Goal: Task Accomplishment & Management: Manage account settings

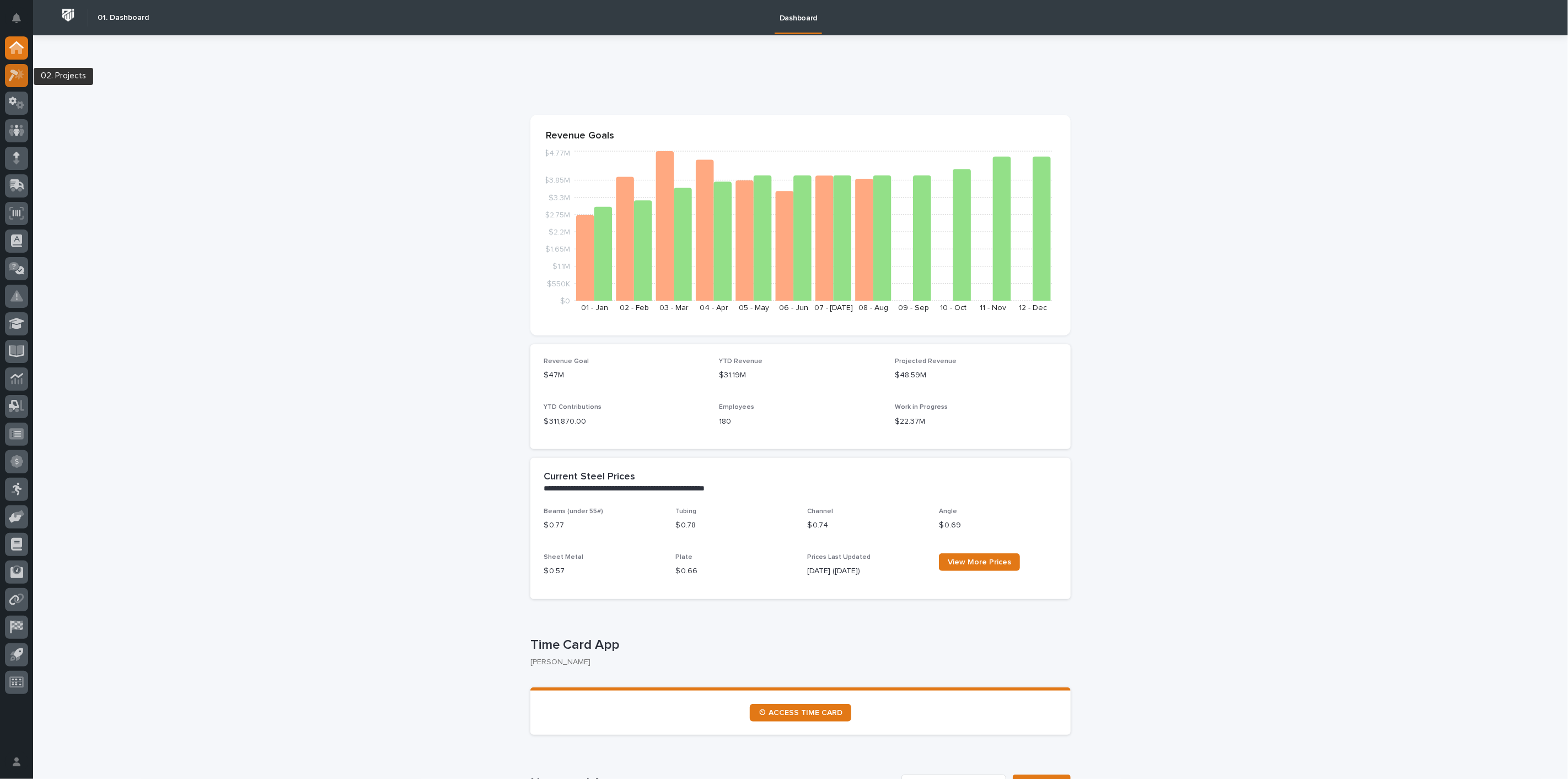
click at [17, 78] on icon at bounding box center [17, 75] width 16 height 13
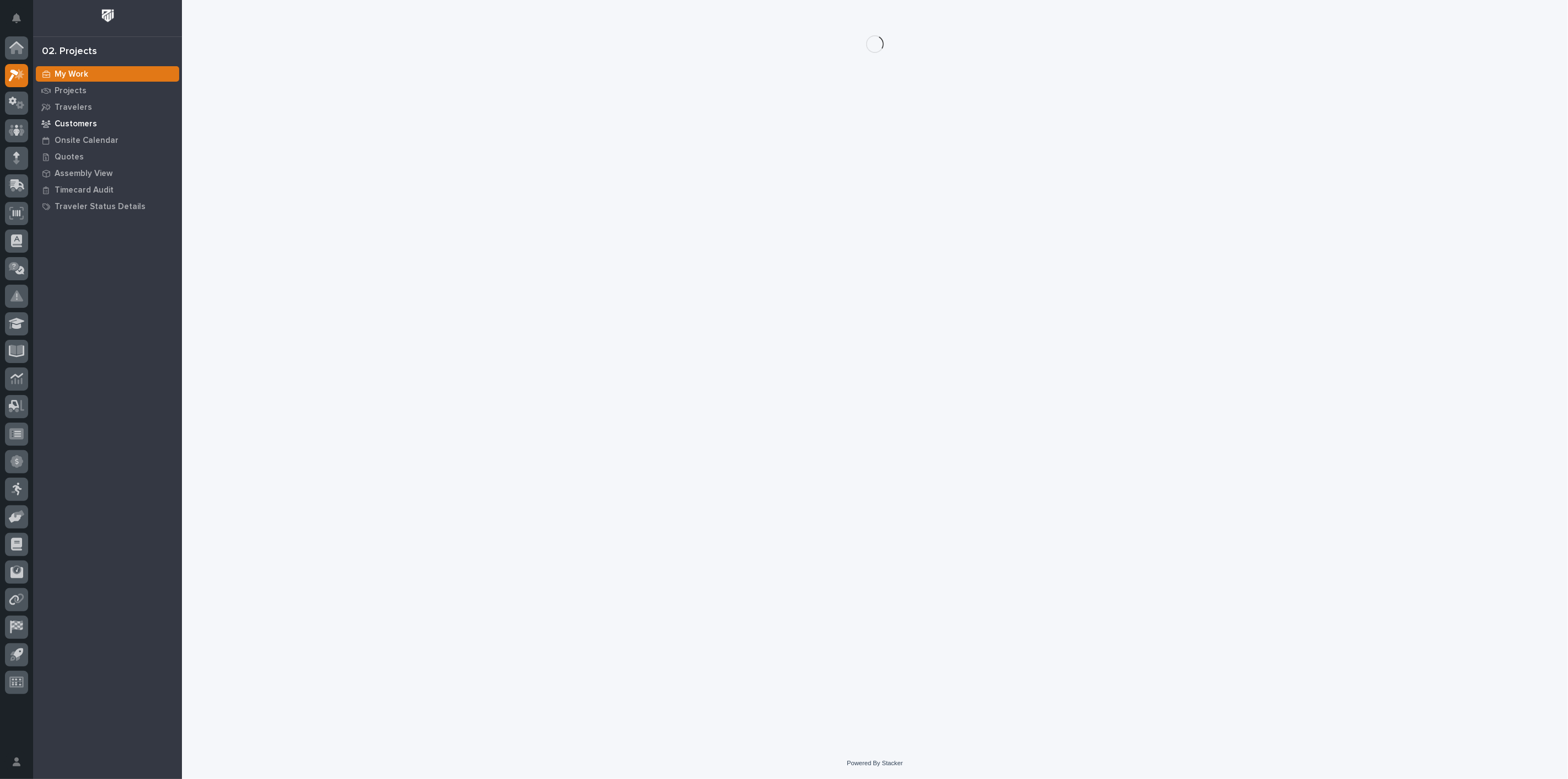
click at [67, 121] on p "Customers" at bounding box center [76, 124] width 43 height 10
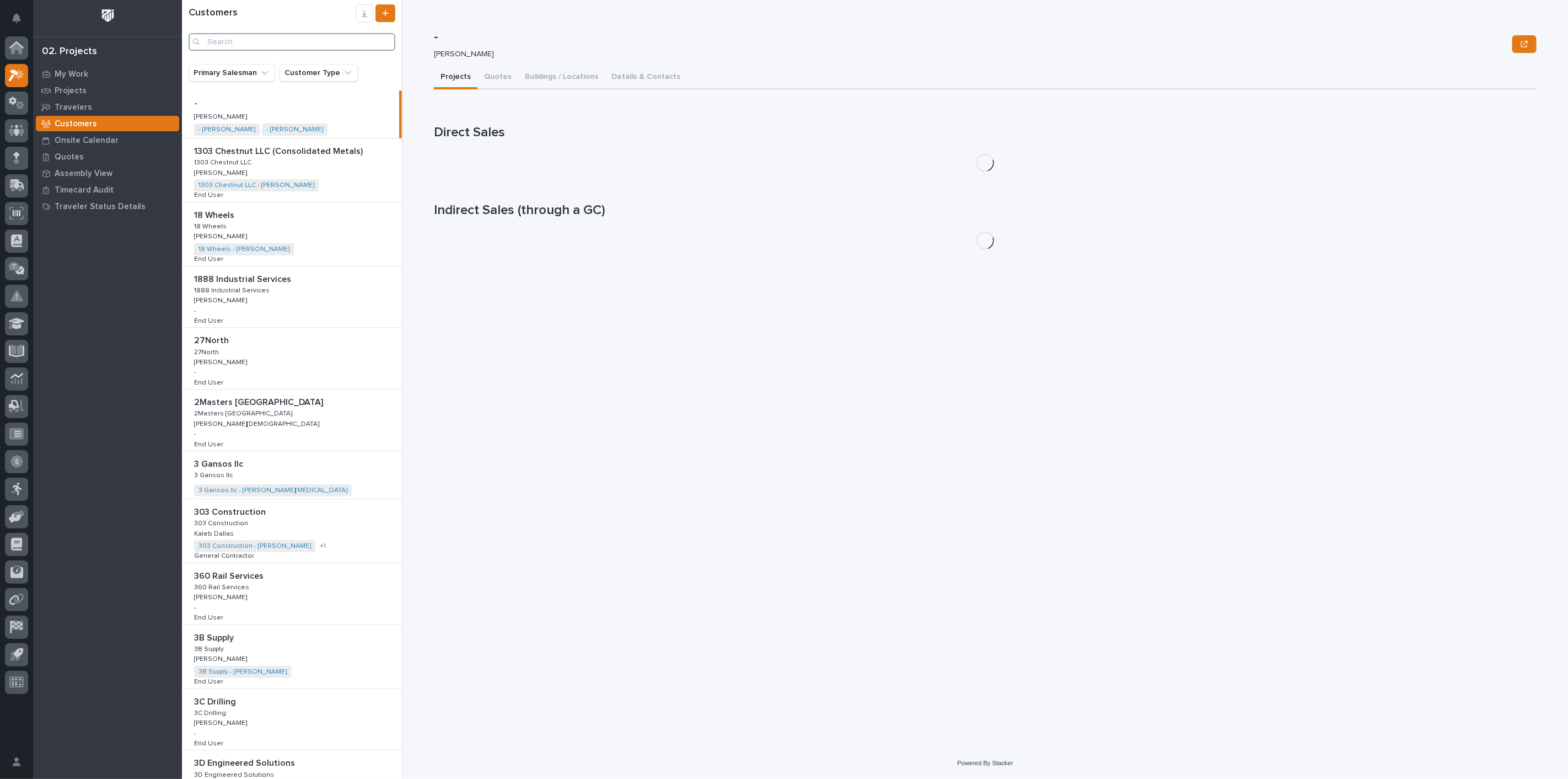
click at [245, 39] on input "Search" at bounding box center [292, 42] width 207 height 18
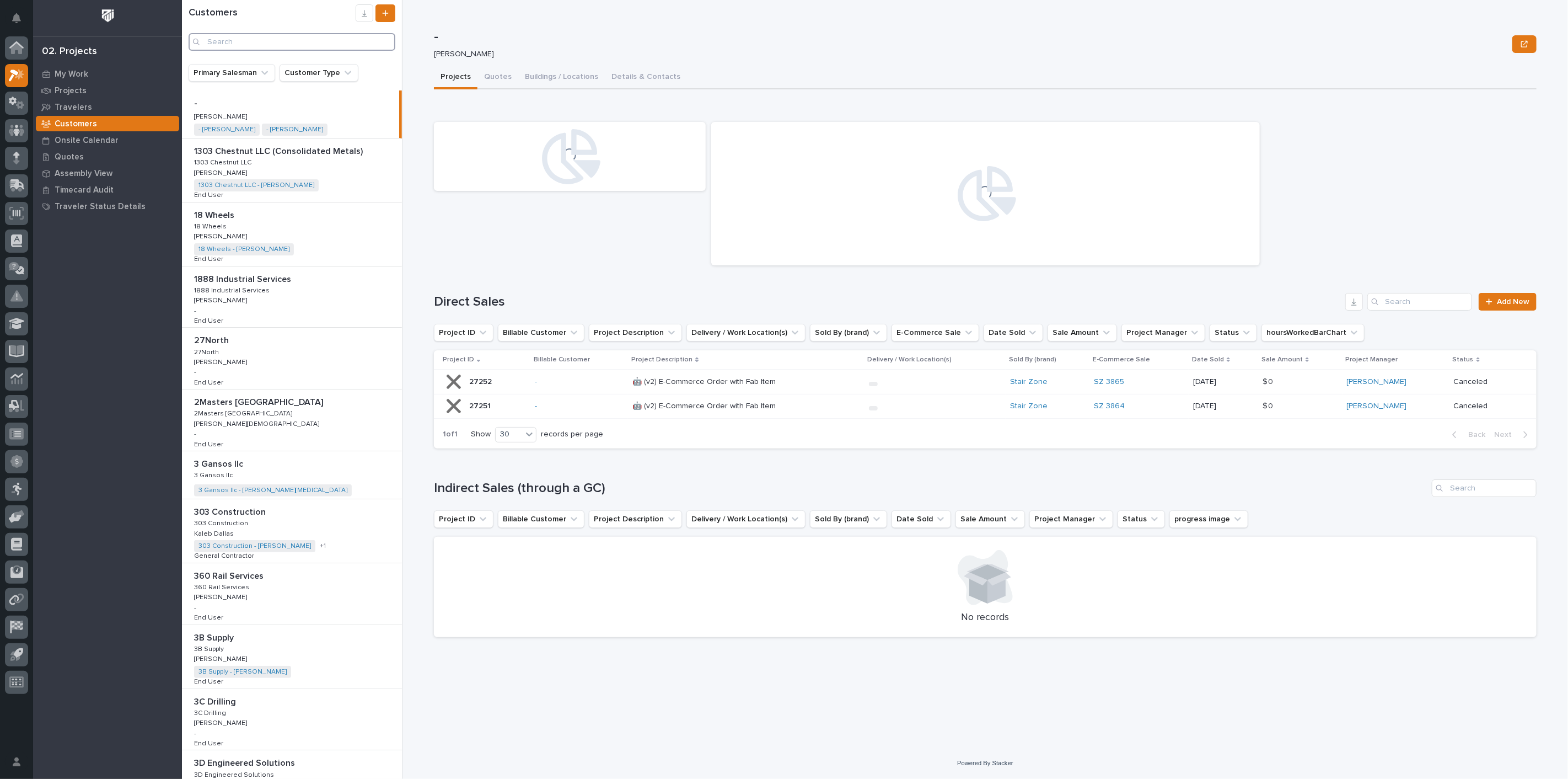
type input "q"
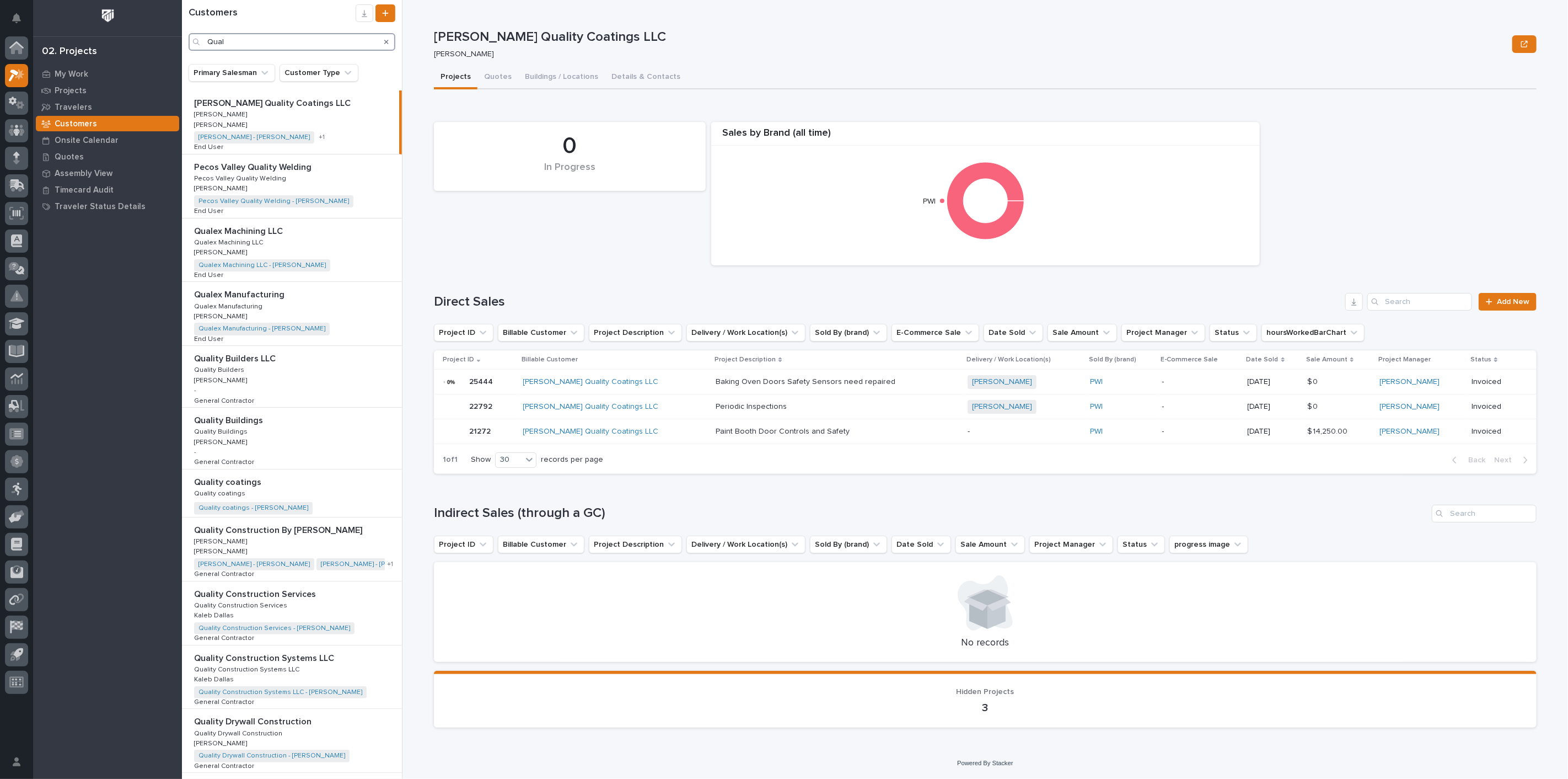
type input "Qual"
click at [272, 301] on div "Qualex Manufacturing Qualex Manufacturing Qualex Manufacturing Qualex Manufactu…" at bounding box center [292, 313] width 220 height 63
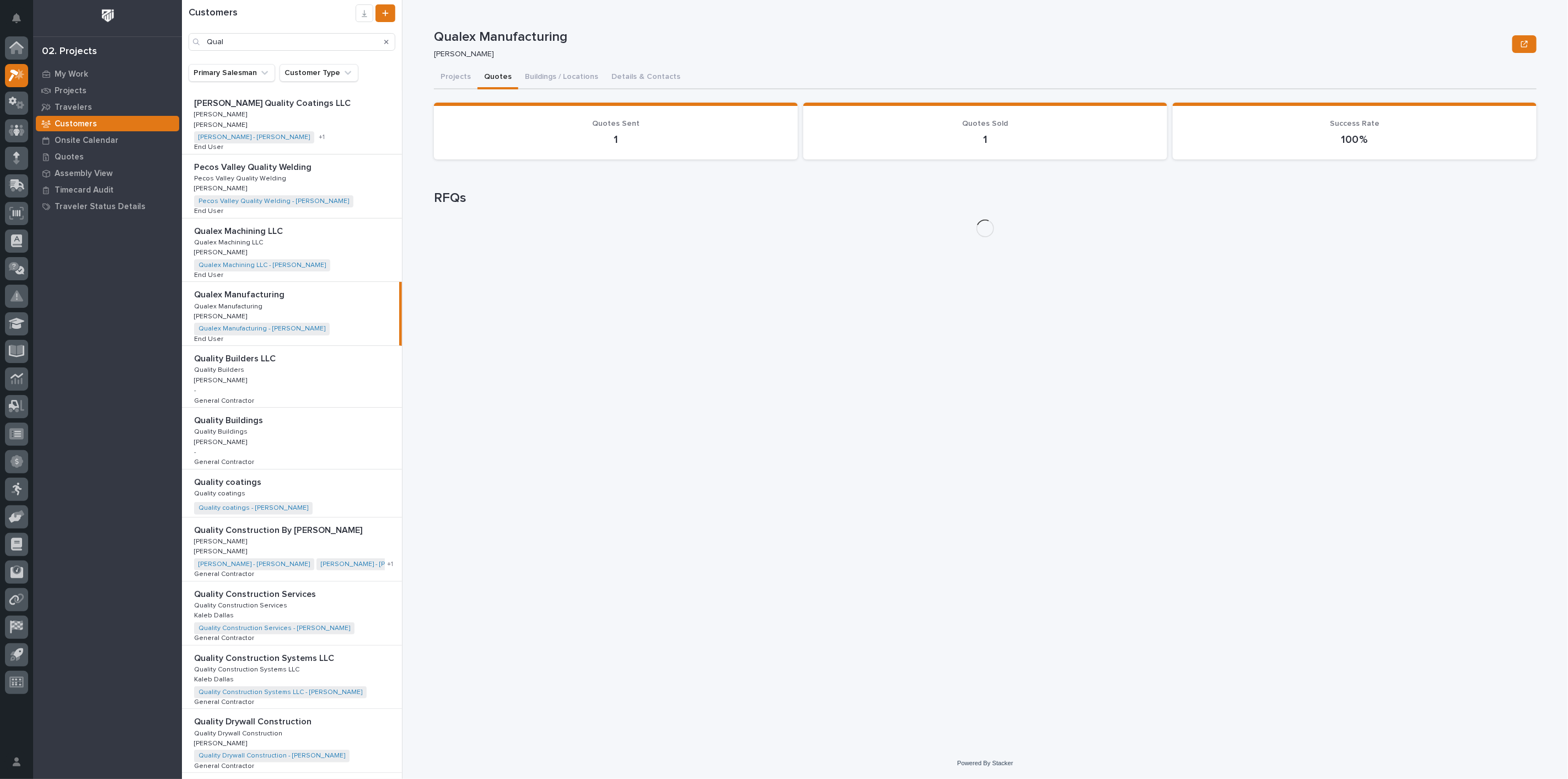
click at [503, 75] on button "Quotes" at bounding box center [498, 78] width 41 height 23
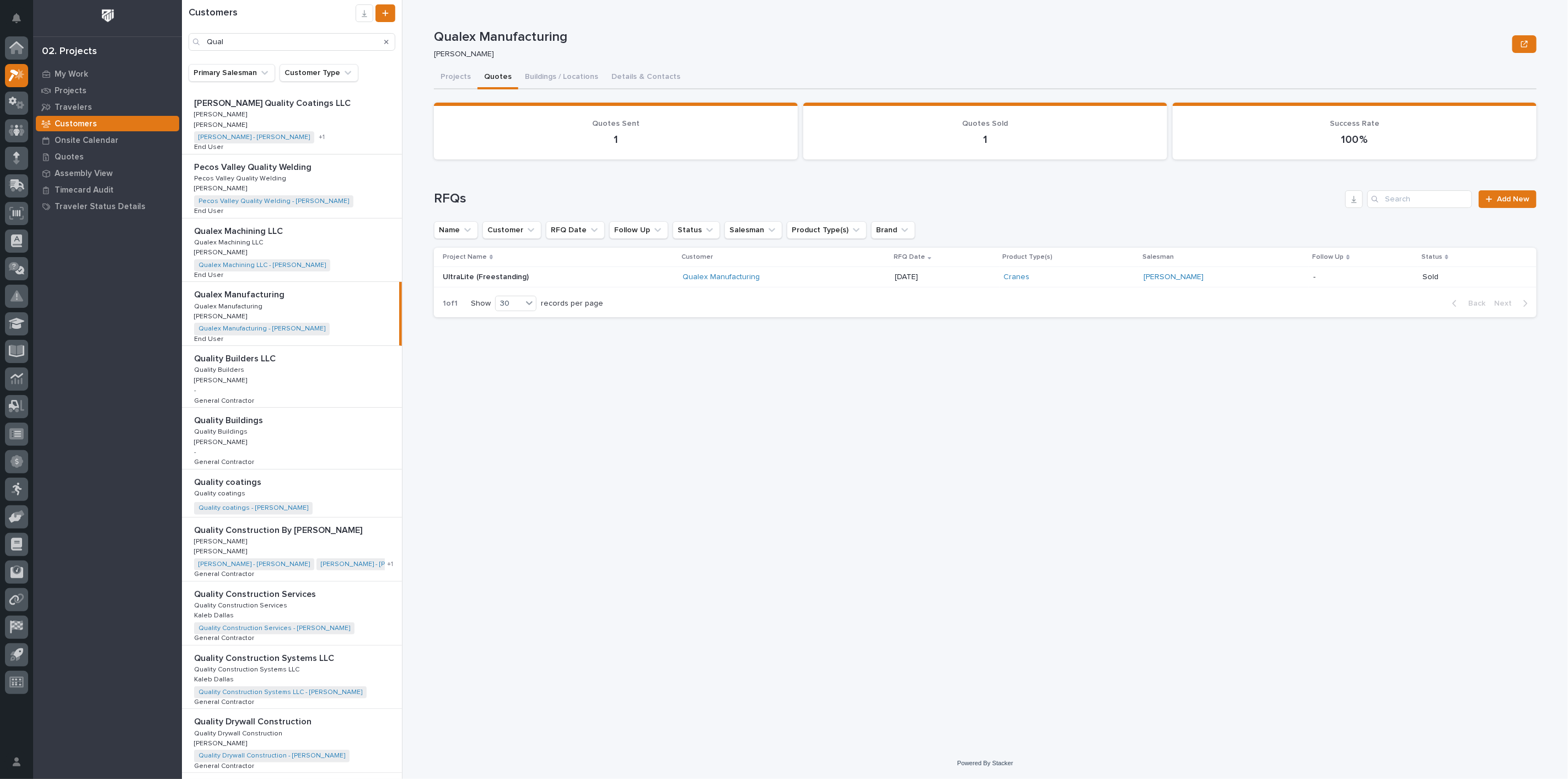
click at [226, 242] on p "Qualex Machining LLC" at bounding box center [229, 241] width 71 height 10
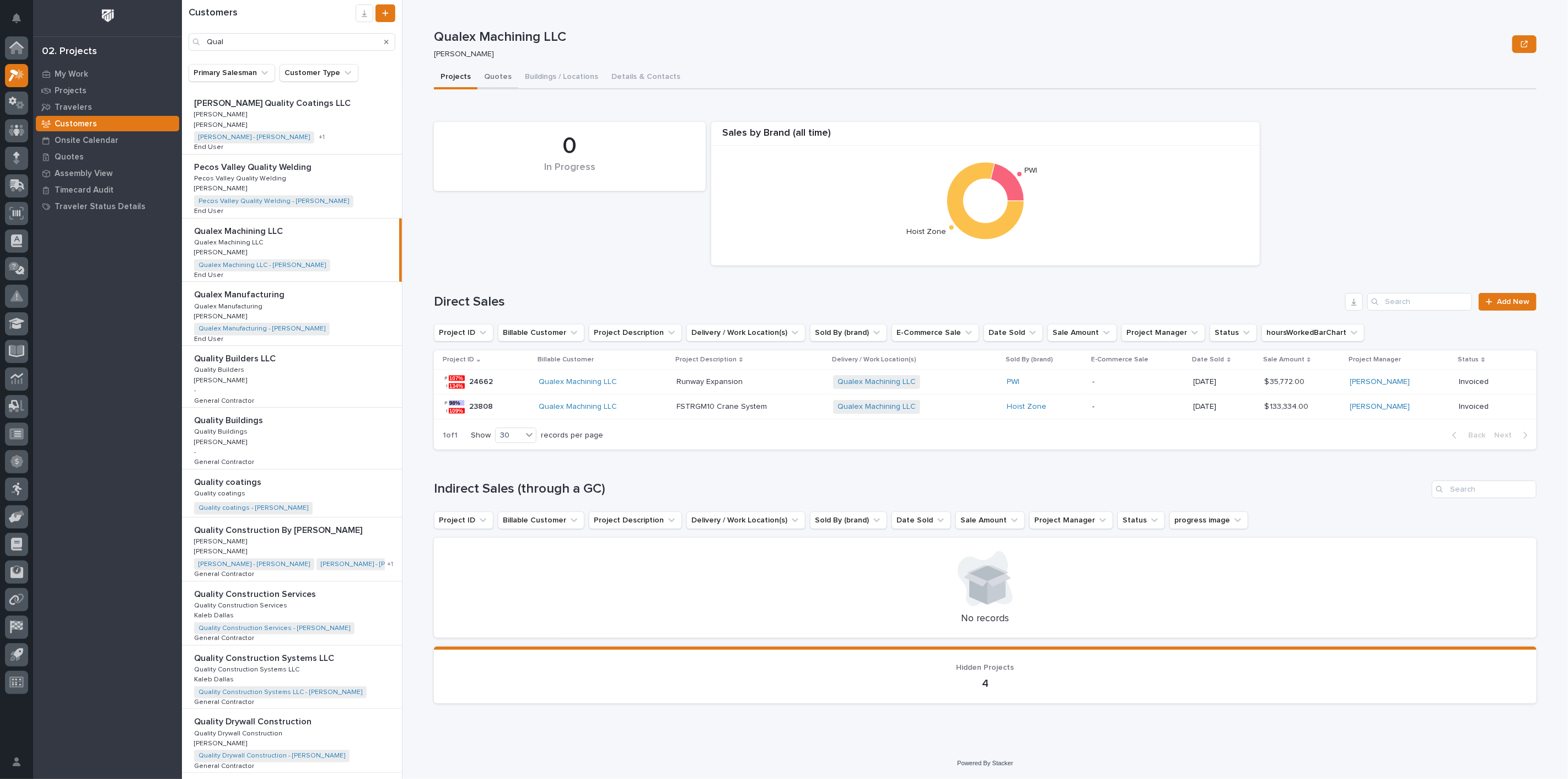
click at [495, 76] on button "Quotes" at bounding box center [498, 78] width 41 height 23
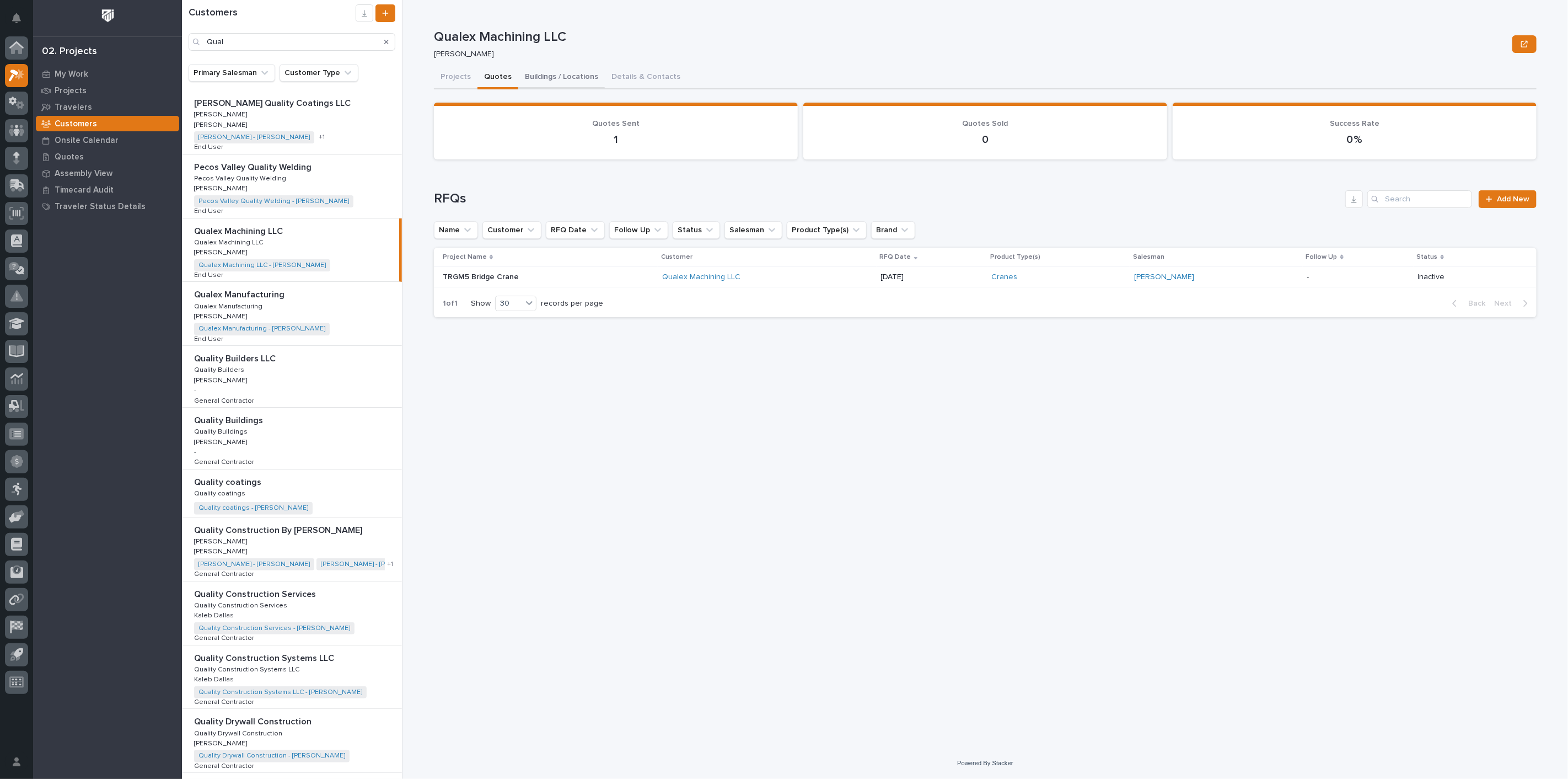
click at [550, 76] on button "Buildings / Locations" at bounding box center [561, 78] width 87 height 23
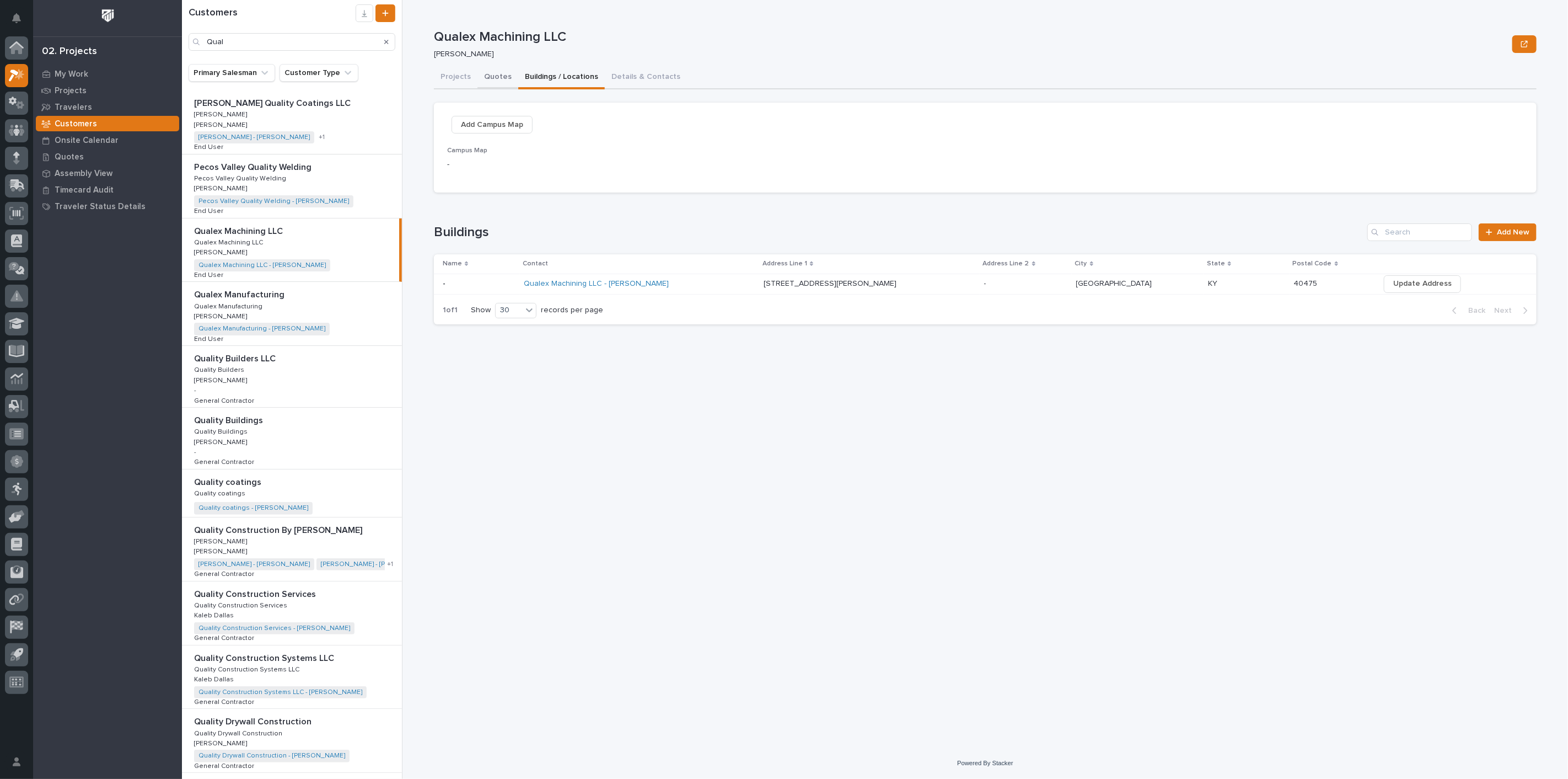
click at [495, 71] on button "Quotes" at bounding box center [498, 78] width 41 height 23
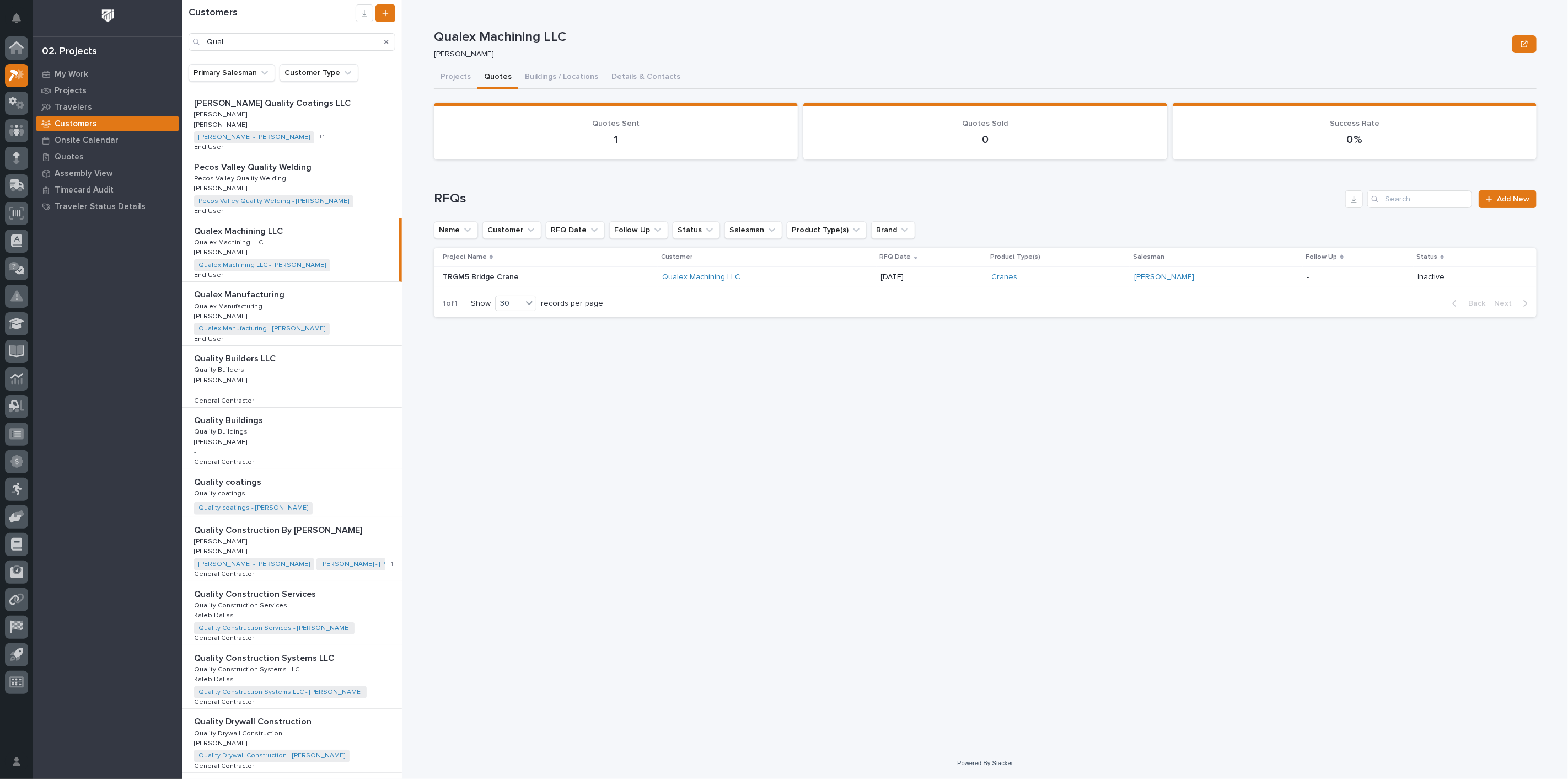
click at [268, 310] on div "Qualex Manufacturing Qualex Manufacturing Qualex Manufacturing Qualex Manufactu…" at bounding box center [292, 313] width 220 height 63
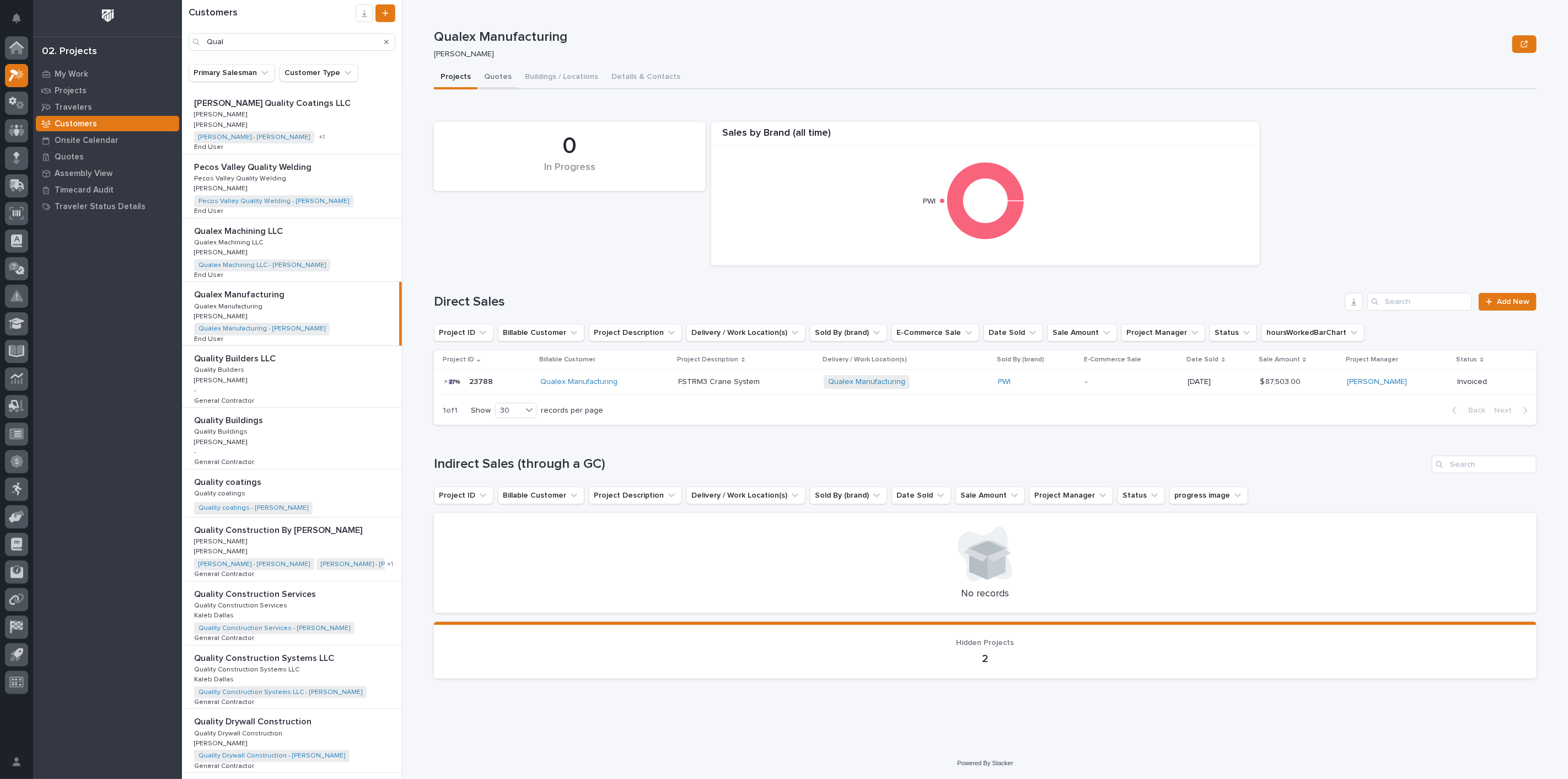
click at [495, 73] on button "Quotes" at bounding box center [498, 78] width 41 height 23
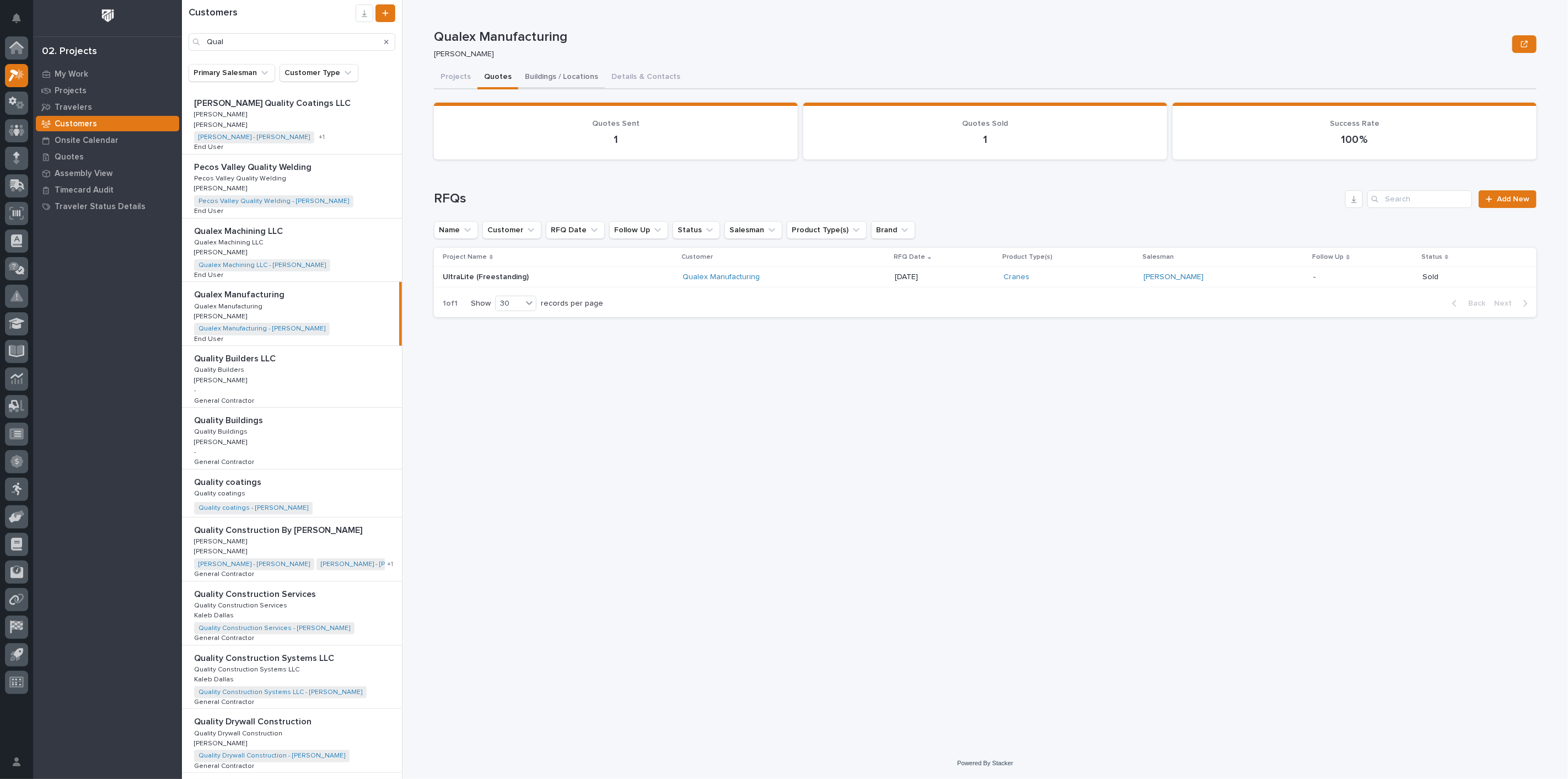
click at [558, 76] on button "Buildings / Locations" at bounding box center [561, 78] width 87 height 23
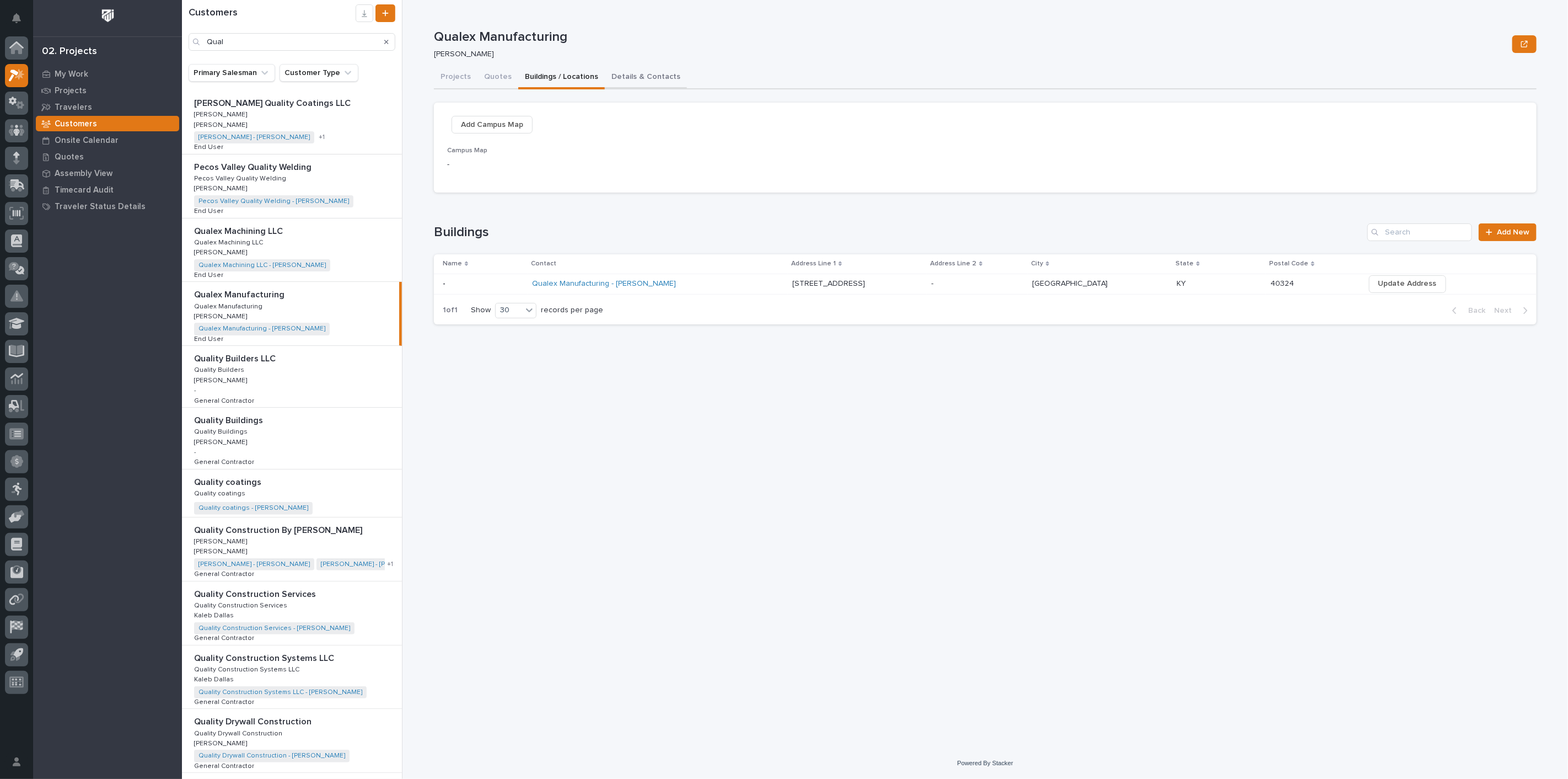
click at [623, 72] on button "Details & Contacts" at bounding box center [645, 78] width 83 height 23
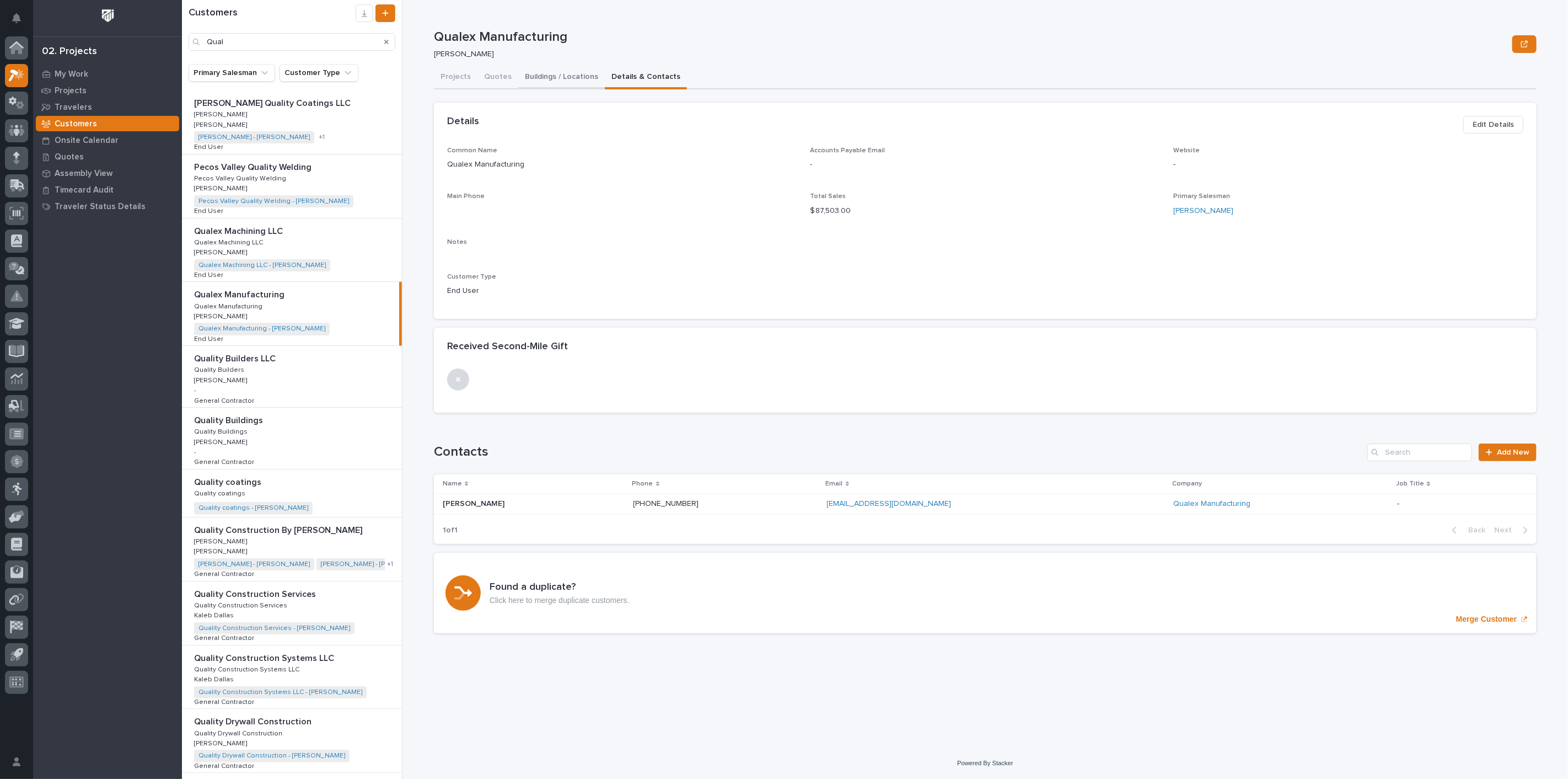
click at [524, 79] on button "Buildings / Locations" at bounding box center [561, 78] width 87 height 23
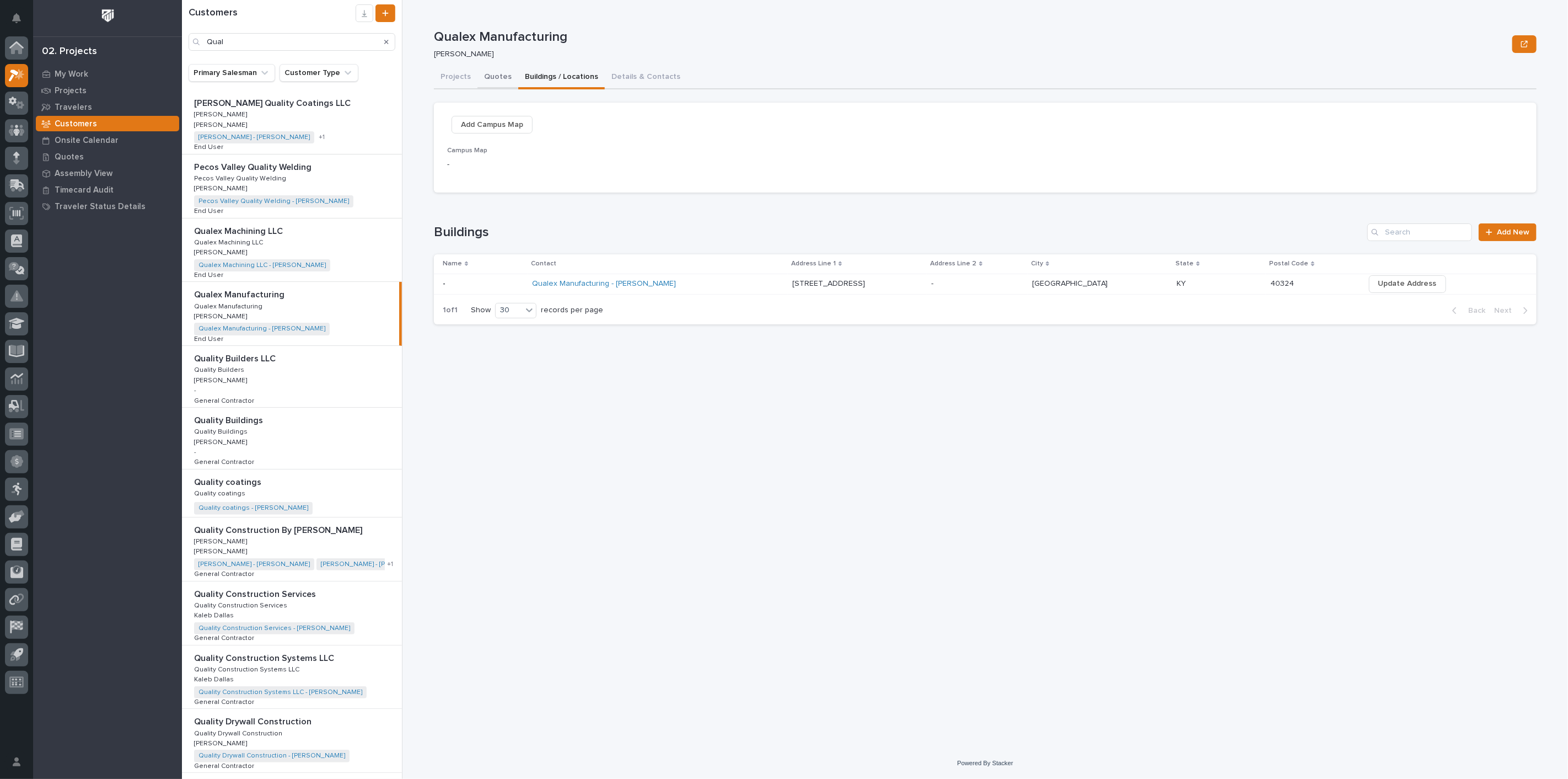
click at [479, 78] on button "Quotes" at bounding box center [498, 78] width 41 height 23
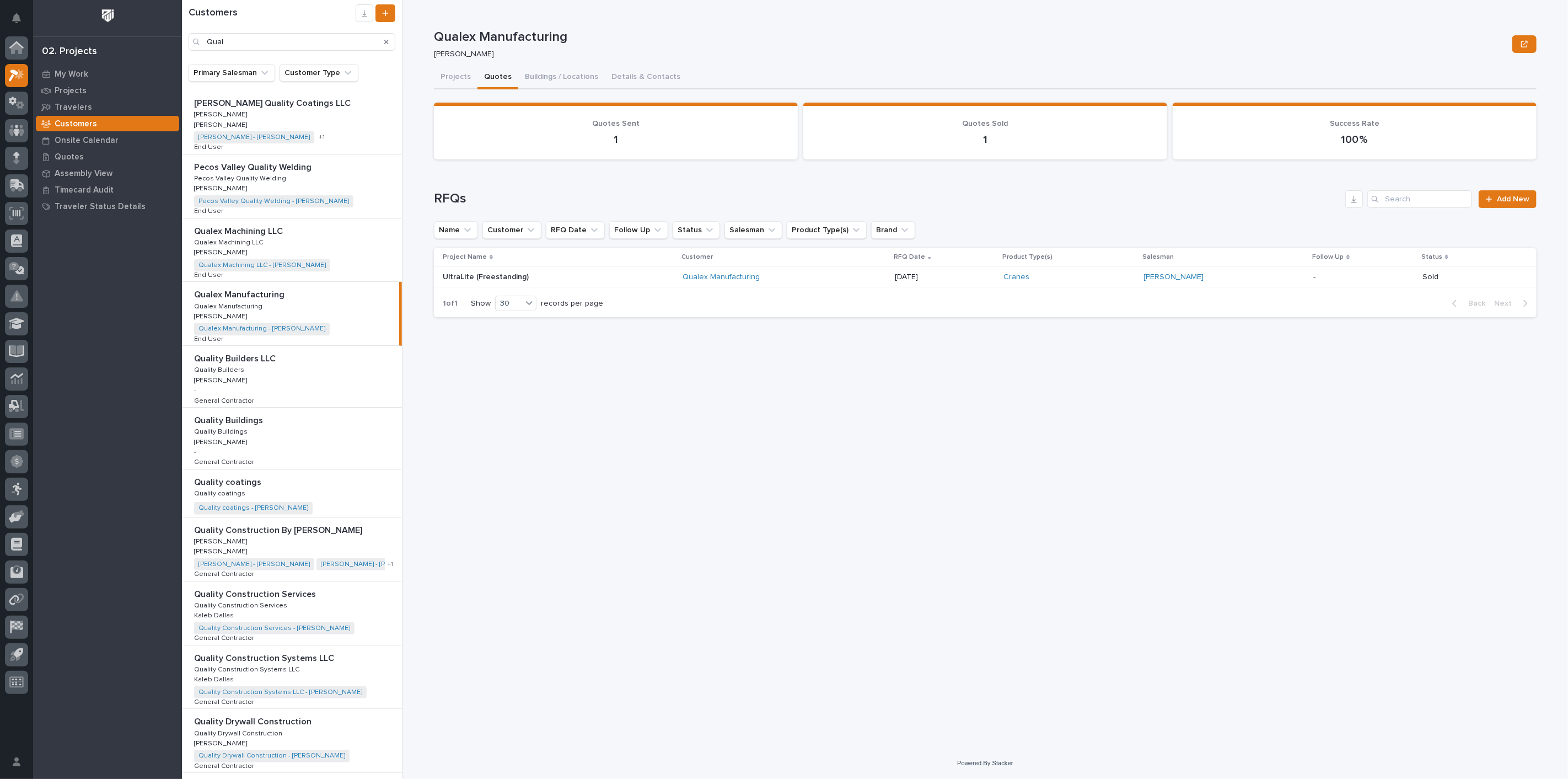
click at [286, 298] on p at bounding box center [293, 295] width 197 height 11
click at [282, 308] on div "Qualex Manufacturing Qualex Manufacturing Qualex Manufacturing Qualex Manufactu…" at bounding box center [290, 313] width 217 height 63
click at [559, 80] on button "Buildings / Locations" at bounding box center [561, 78] width 87 height 23
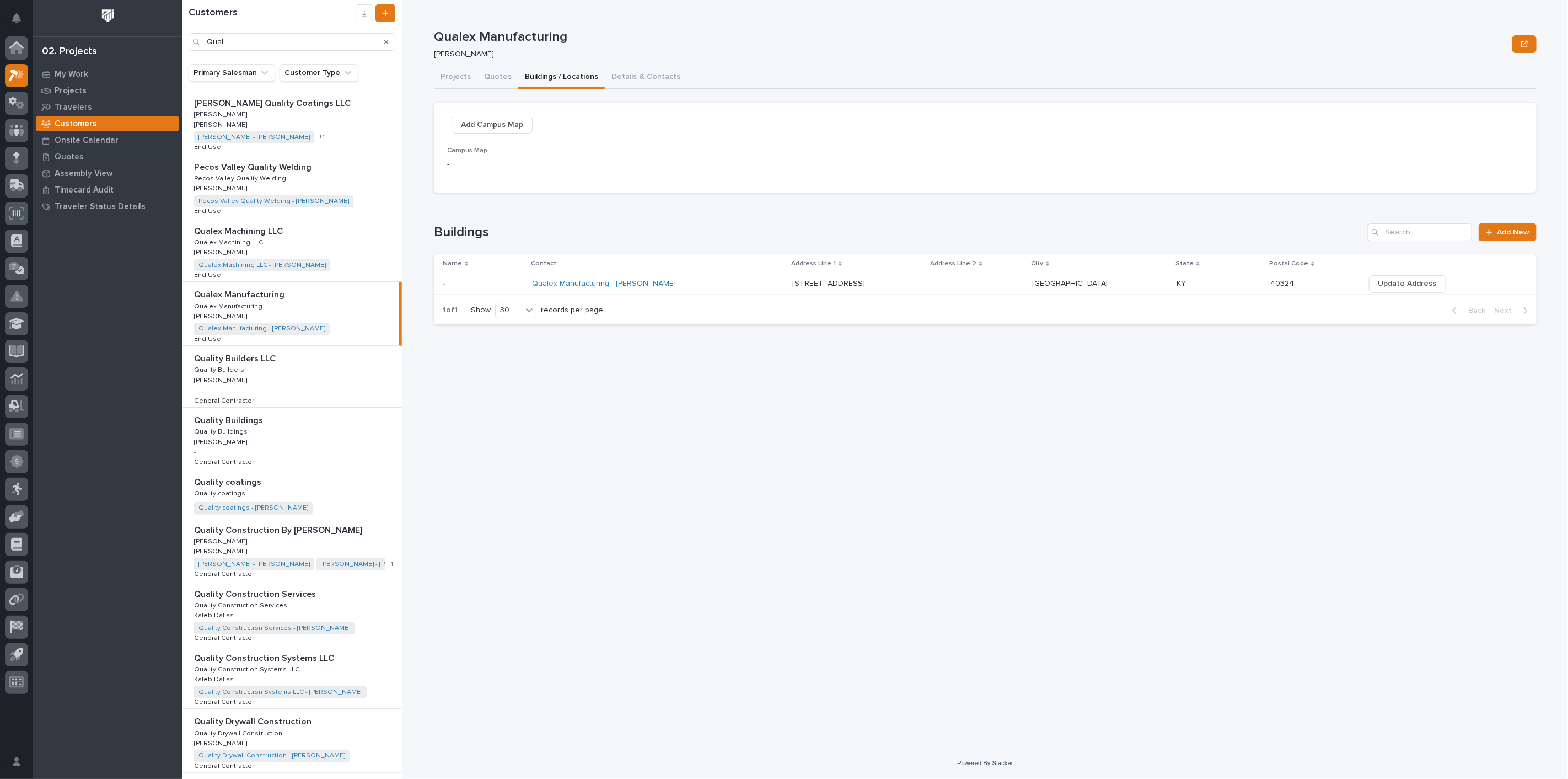
click at [677, 81] on div "Projects Quotes Buildings / Locations Details & Contacts" at bounding box center [985, 78] width 1102 height 23
click at [645, 79] on button "Details & Contacts" at bounding box center [645, 78] width 83 height 23
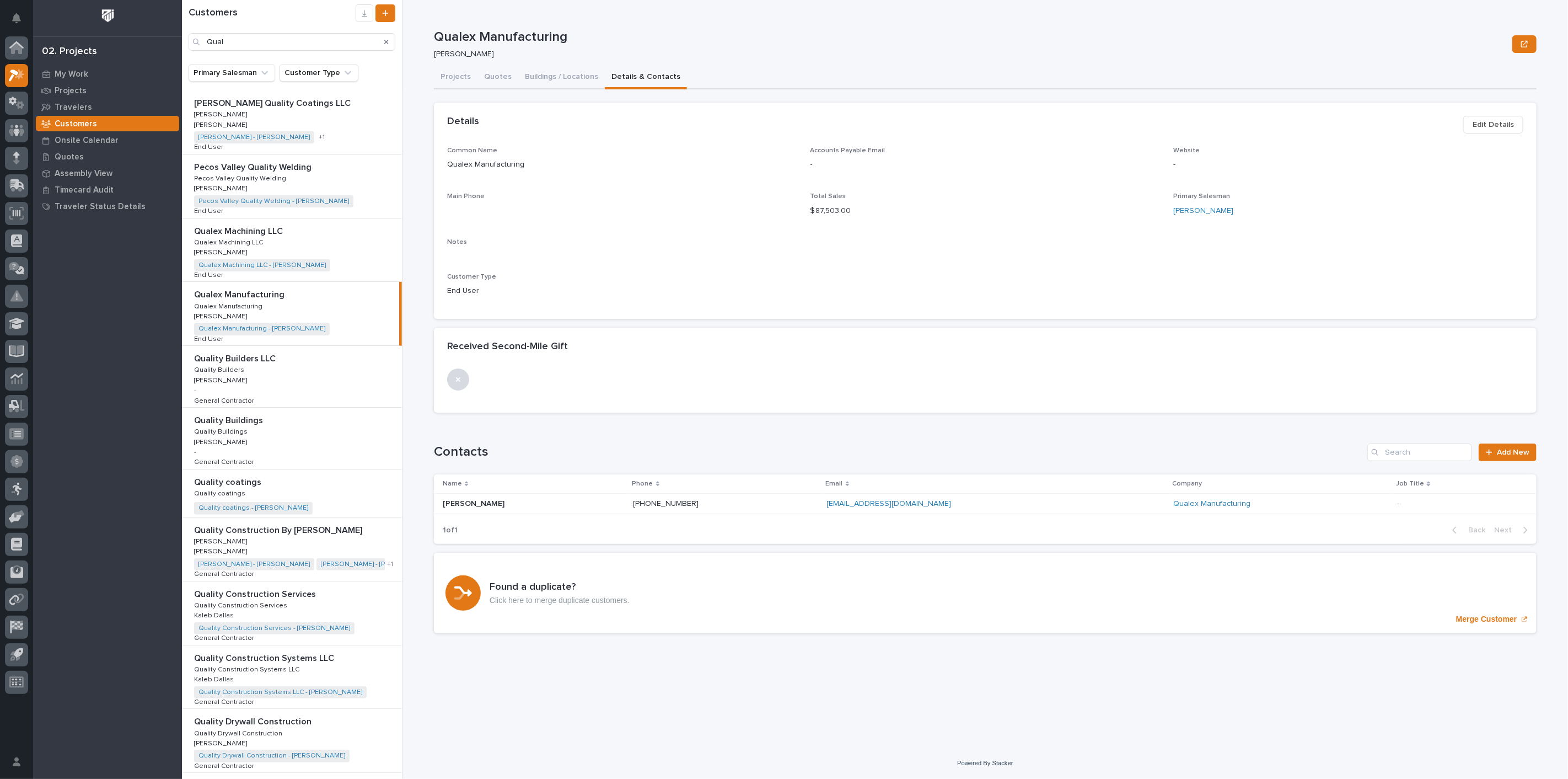
click at [256, 242] on p "Qualex Machining LLC" at bounding box center [229, 241] width 71 height 10
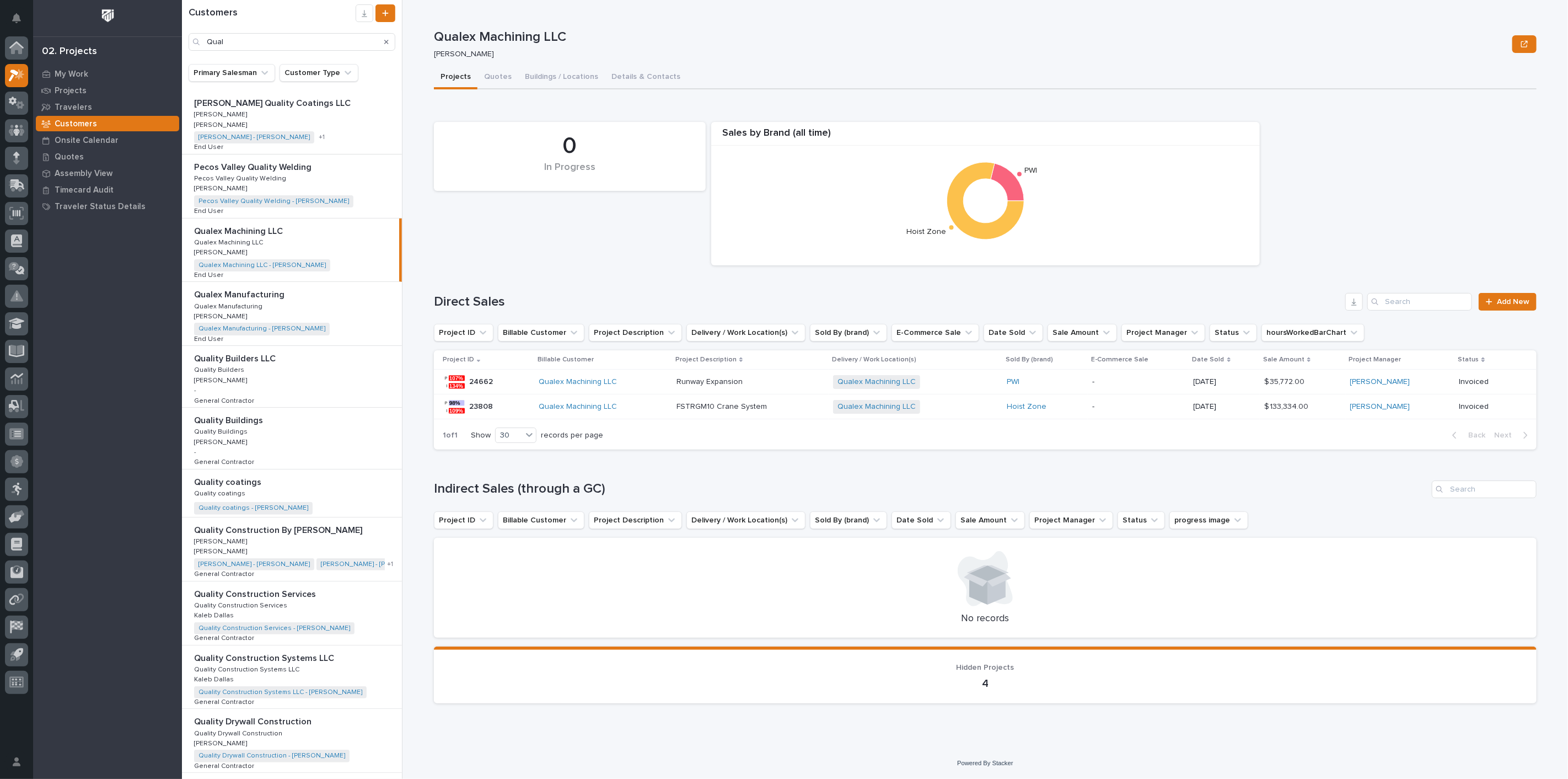
click at [239, 312] on p "[PERSON_NAME]" at bounding box center [222, 315] width 55 height 10
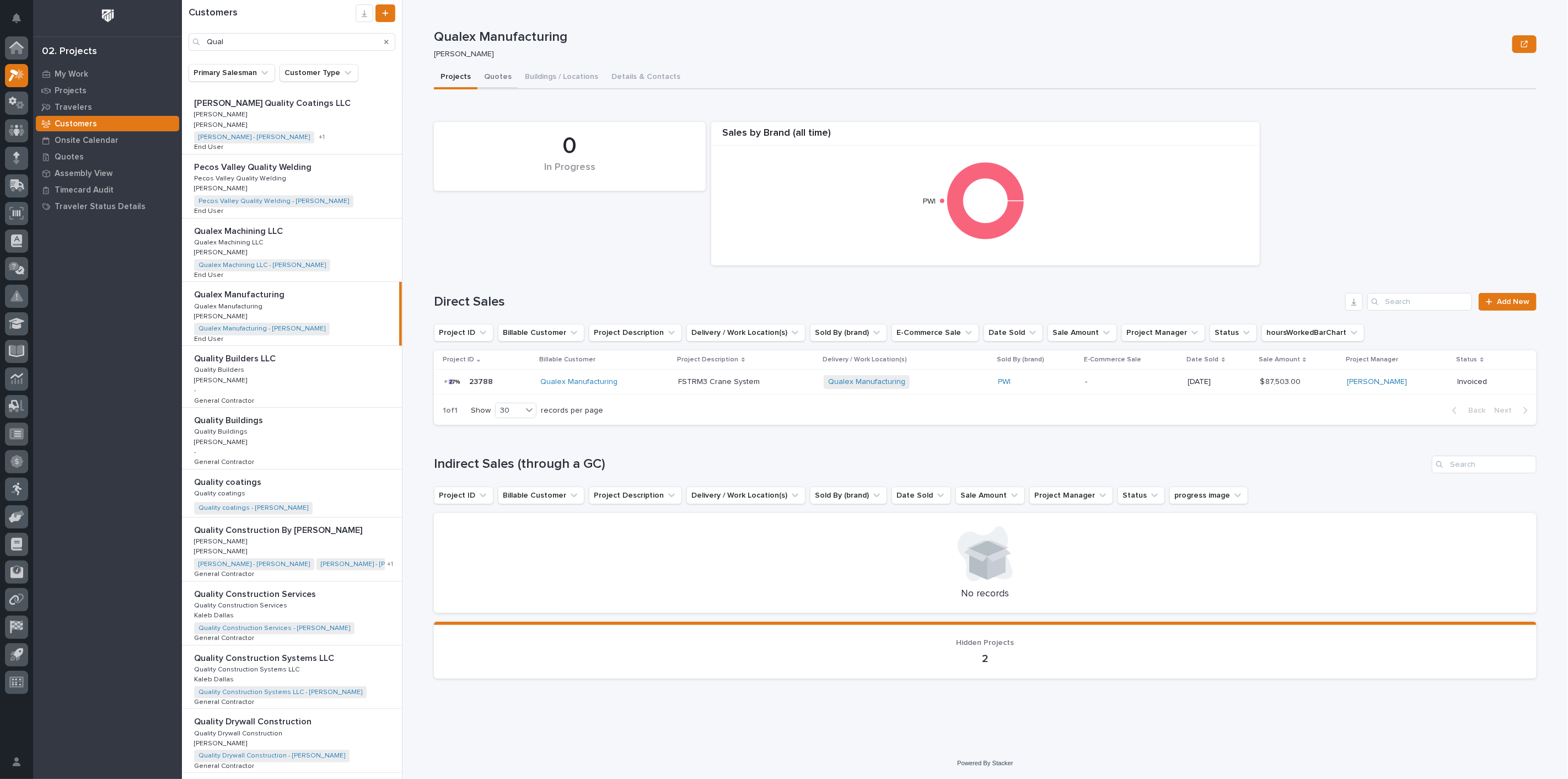
click at [496, 78] on button "Quotes" at bounding box center [498, 78] width 41 height 23
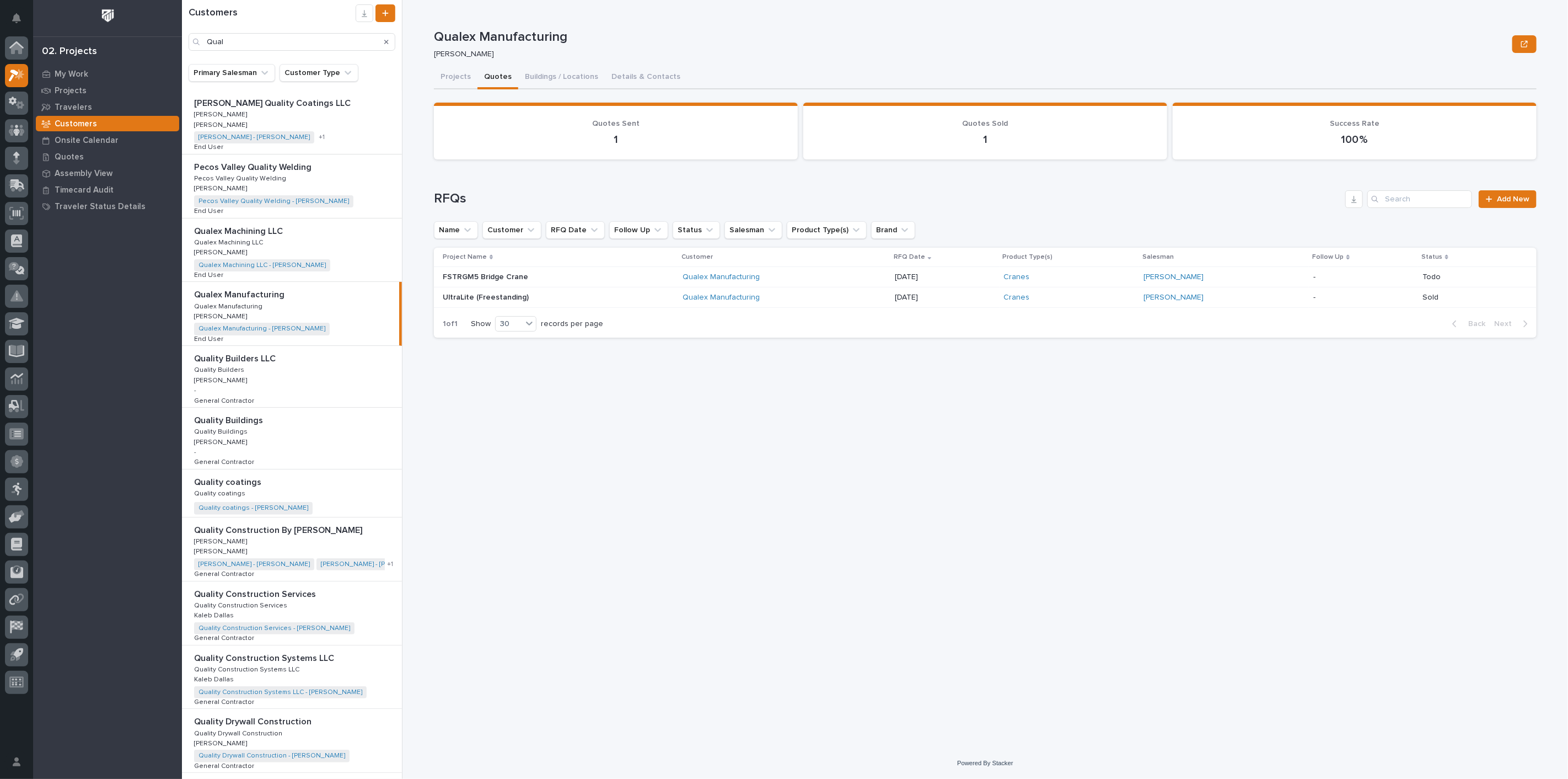
click at [511, 274] on p "FSTRGM5 Bridge Crane" at bounding box center [486, 276] width 87 height 12
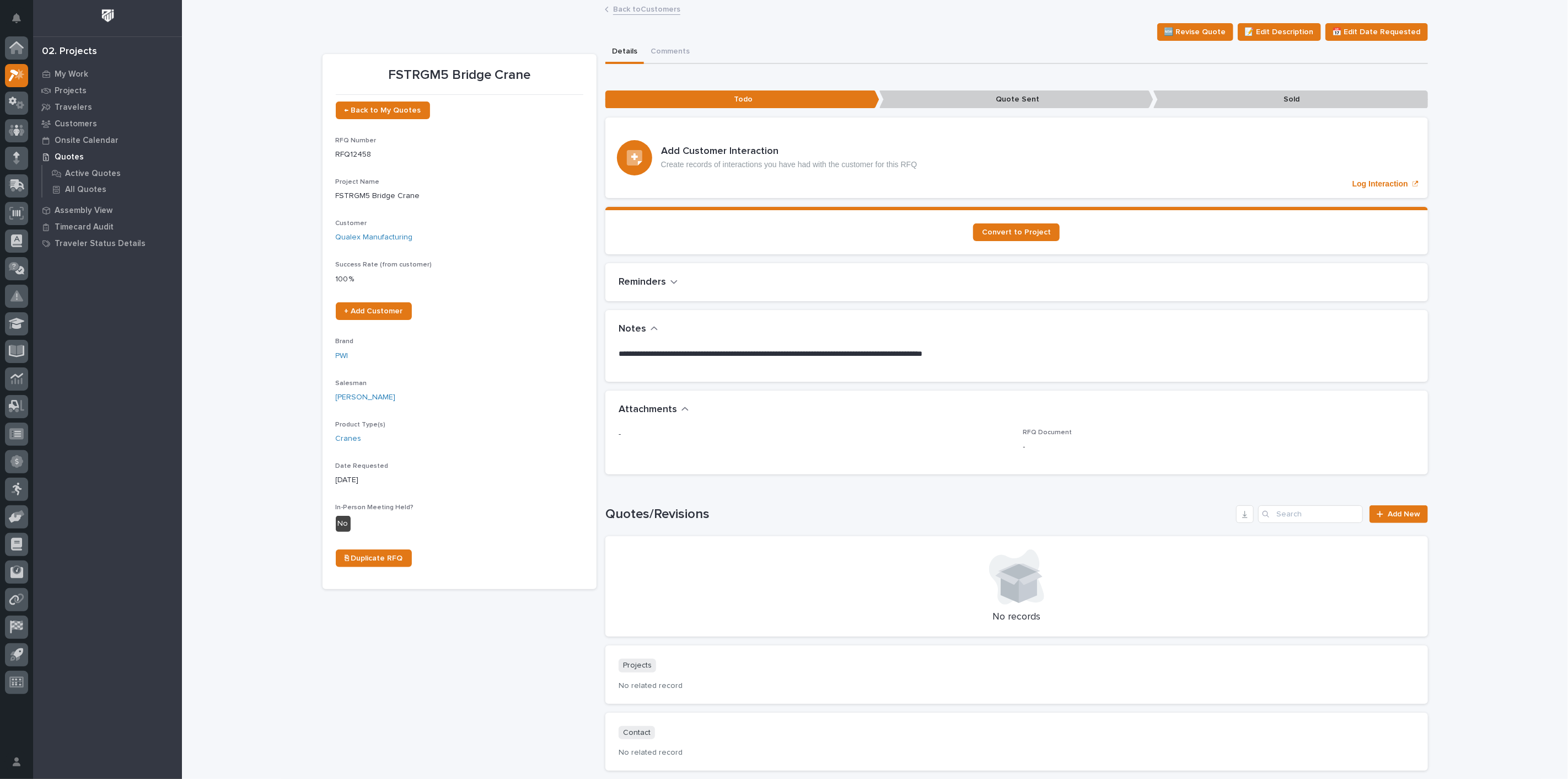
click at [1009, 100] on p "Quote Sent" at bounding box center [1017, 99] width 274 height 18
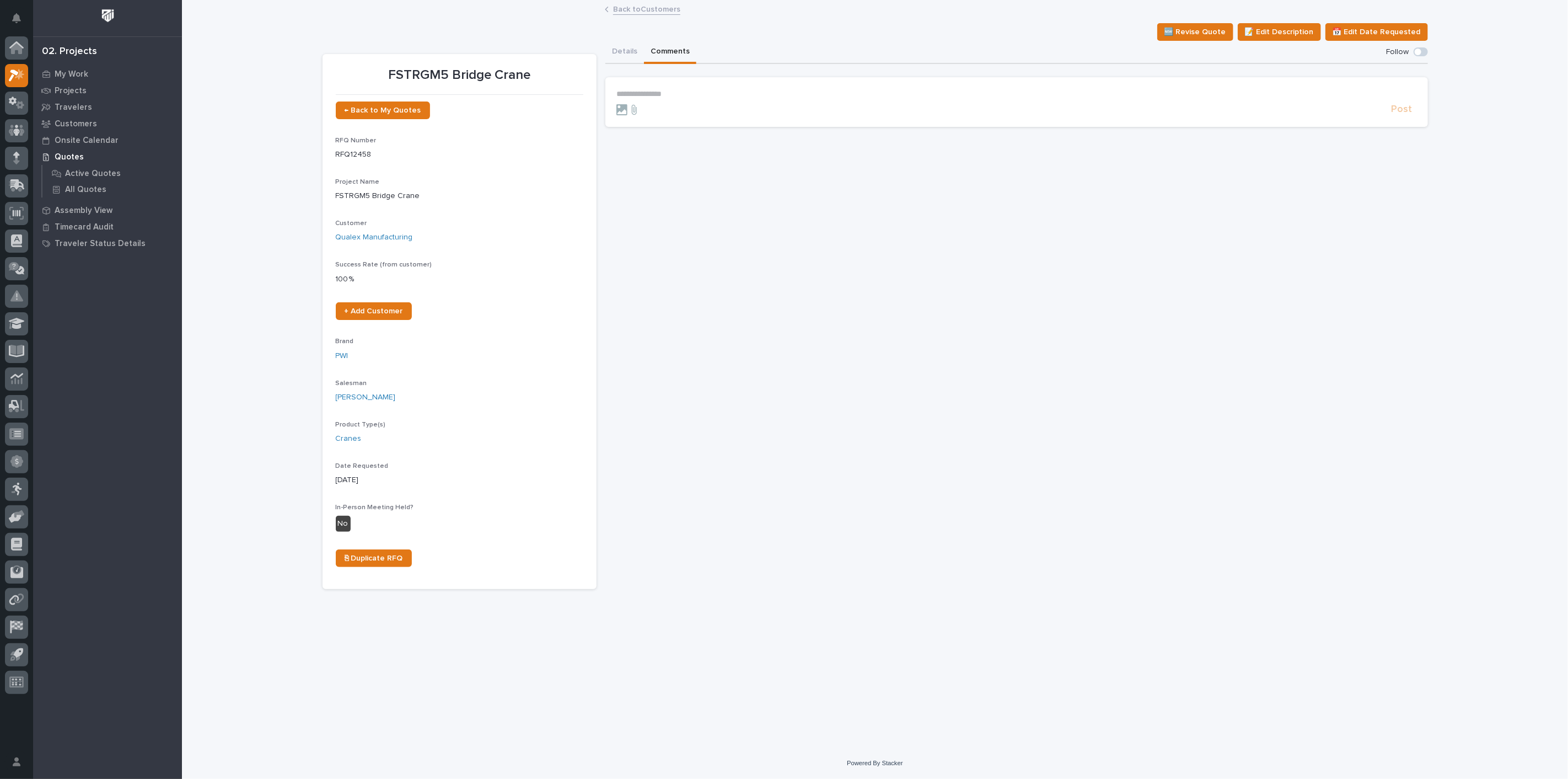
click at [656, 50] on button "Comments" at bounding box center [670, 53] width 52 height 23
click at [603, 49] on div "**********" at bounding box center [875, 315] width 1105 height 549
click at [625, 46] on button "Details" at bounding box center [625, 53] width 39 height 23
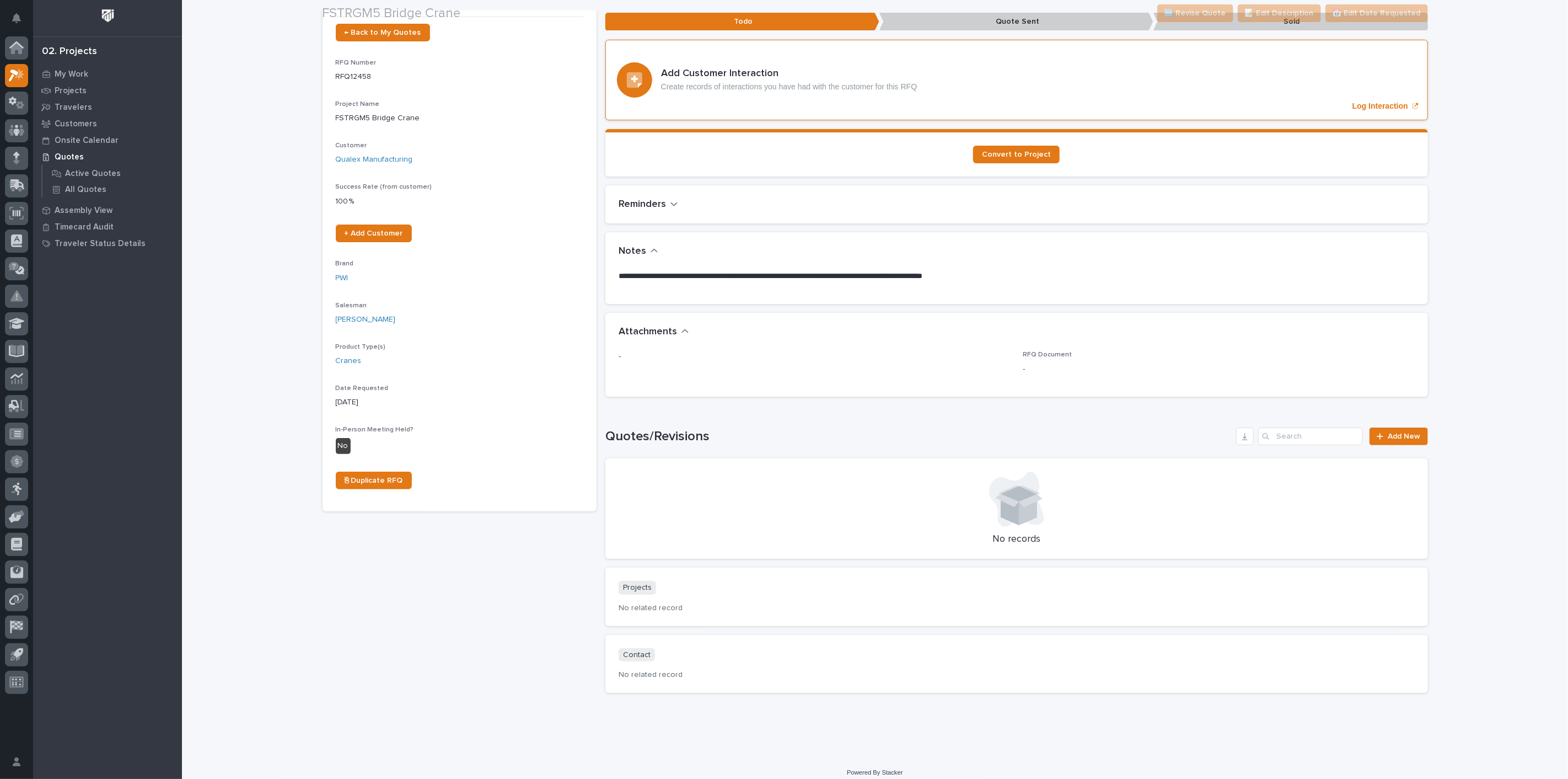
scroll to position [86, 0]
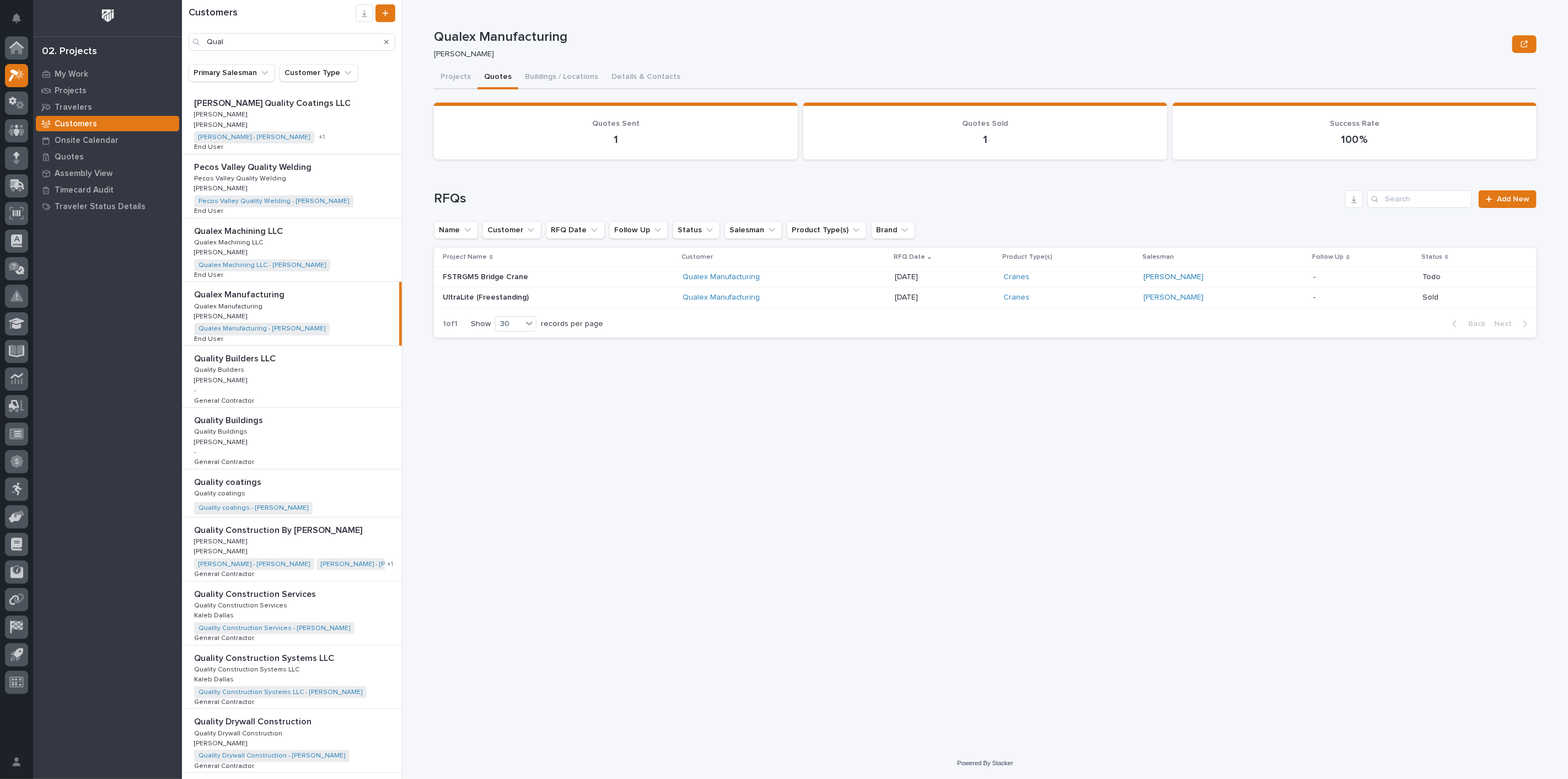
click at [236, 309] on div "Qualex Manufacturing Qualex Manufacturing Qualex Manufacturing Qualex Manufactu…" at bounding box center [290, 313] width 217 height 63
click at [77, 93] on p "Projects" at bounding box center [70, 90] width 32 height 10
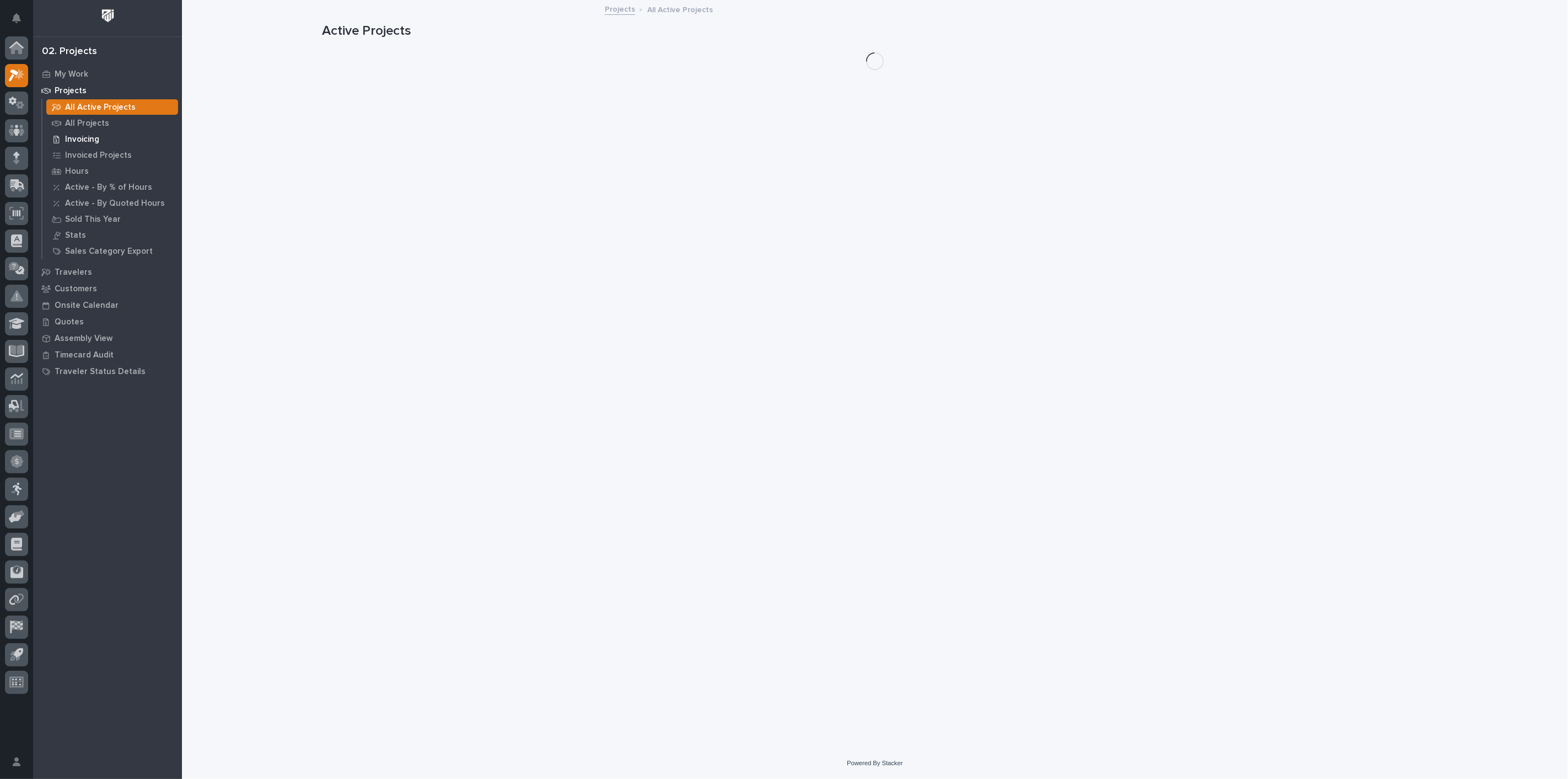
click at [75, 137] on p "Invoicing" at bounding box center [82, 139] width 34 height 10
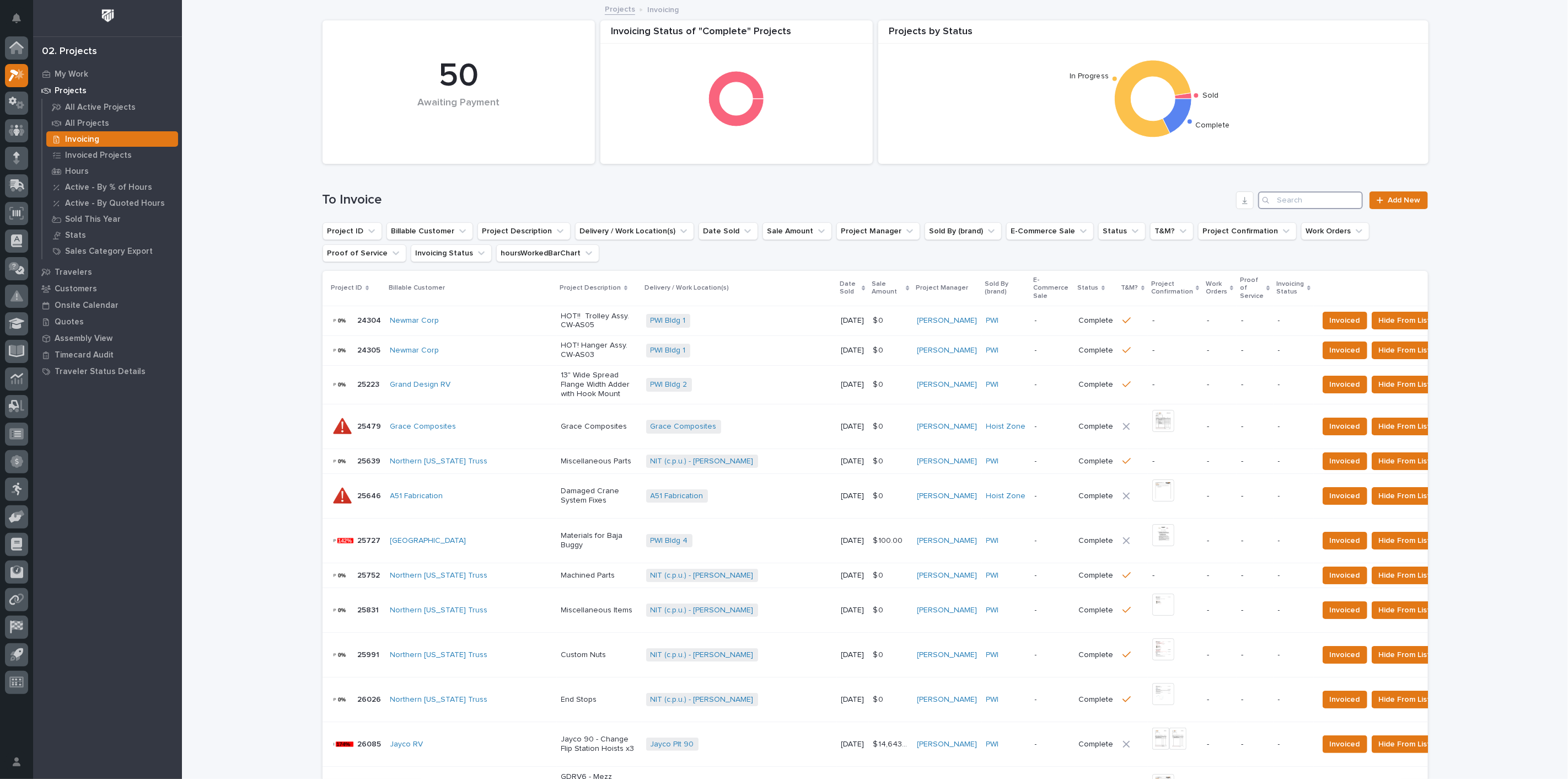
click at [1298, 203] on input "Search" at bounding box center [1310, 200] width 105 height 18
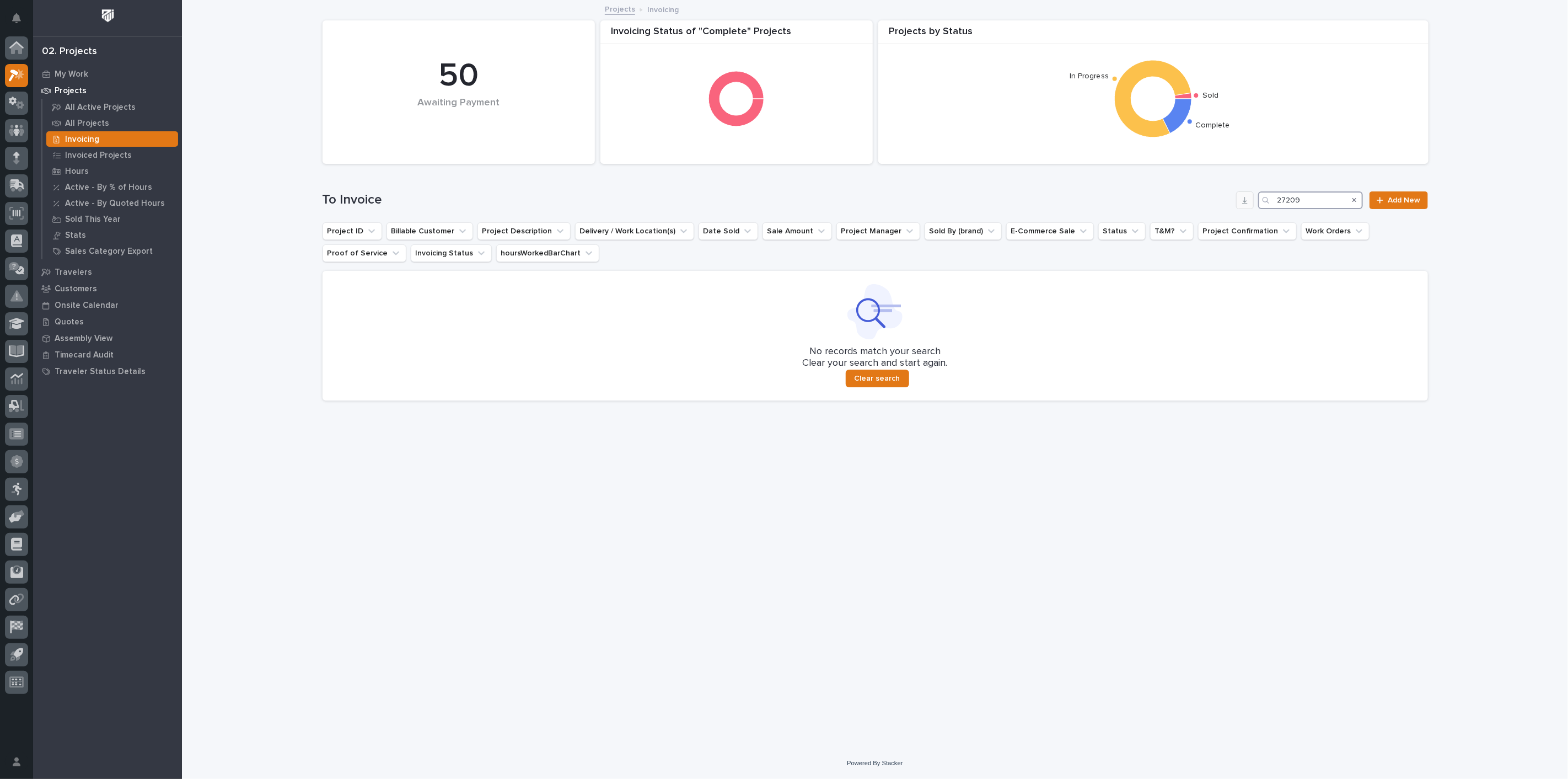
drag, startPoint x: 1317, startPoint y: 203, endPoint x: 1246, endPoint y: 198, distance: 71.2
click at [1246, 198] on div "To Invoice 27209 Add New" at bounding box center [875, 200] width 1105 height 18
type input "2"
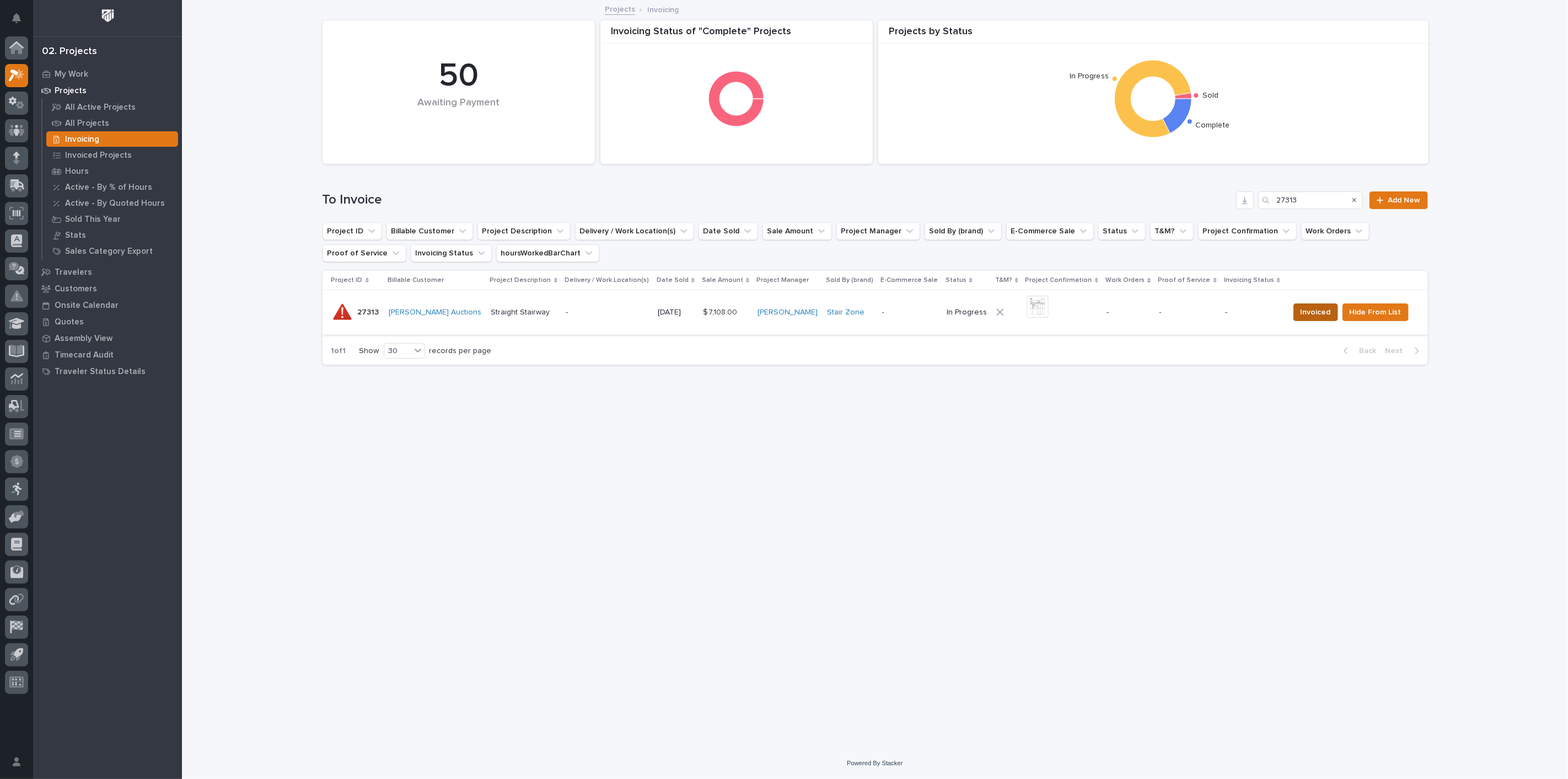
click at [1311, 312] on span "Invoiced" at bounding box center [1315, 312] width 30 height 14
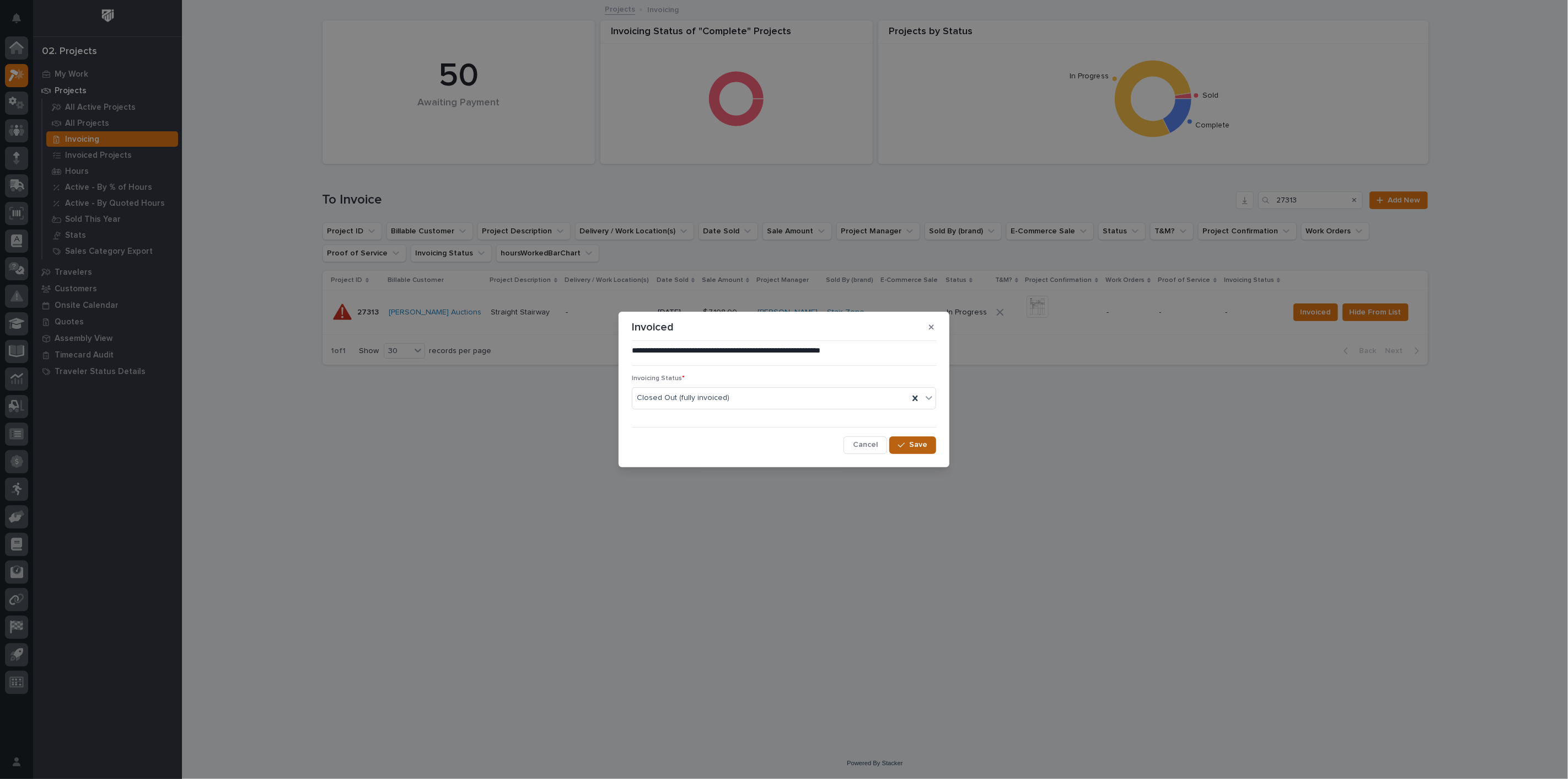
click at [909, 445] on div "button" at bounding box center [903, 445] width 11 height 8
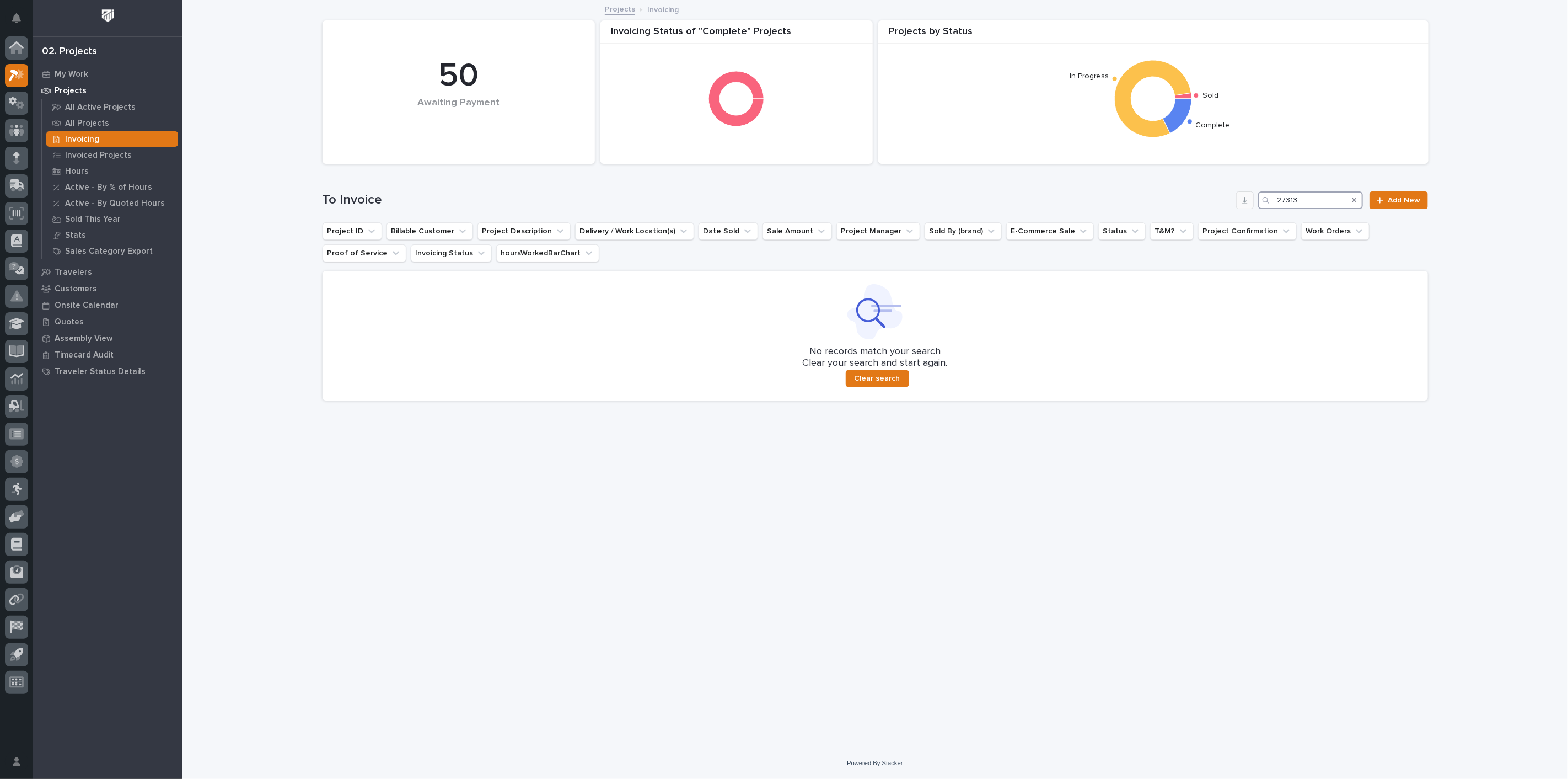
drag, startPoint x: 1308, startPoint y: 199, endPoint x: 1239, endPoint y: 199, distance: 69.0
click at [1239, 199] on div "To Invoice 27313 Add New" at bounding box center [875, 200] width 1105 height 18
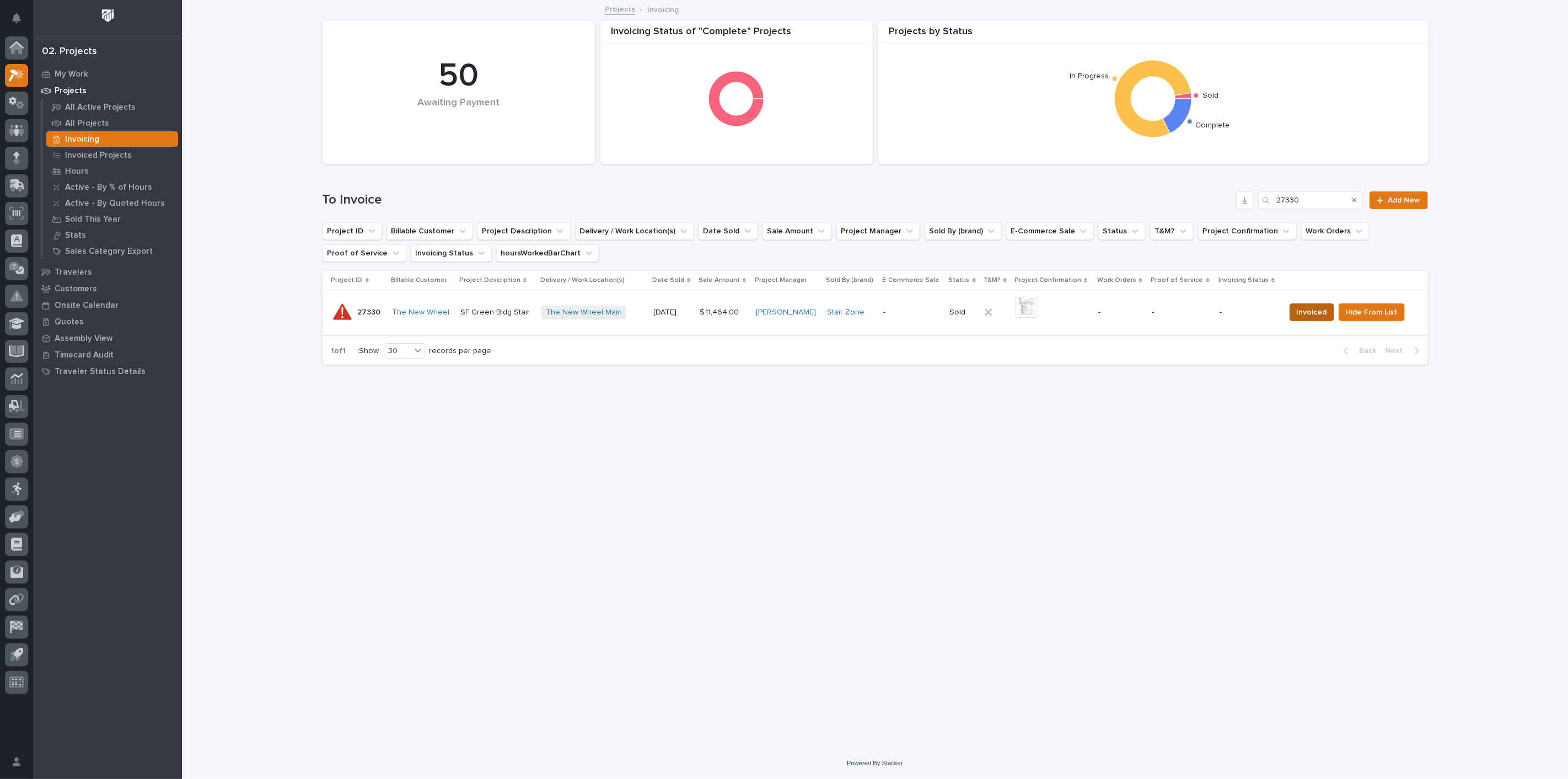
click at [1309, 320] on button "Invoiced" at bounding box center [1311, 312] width 45 height 18
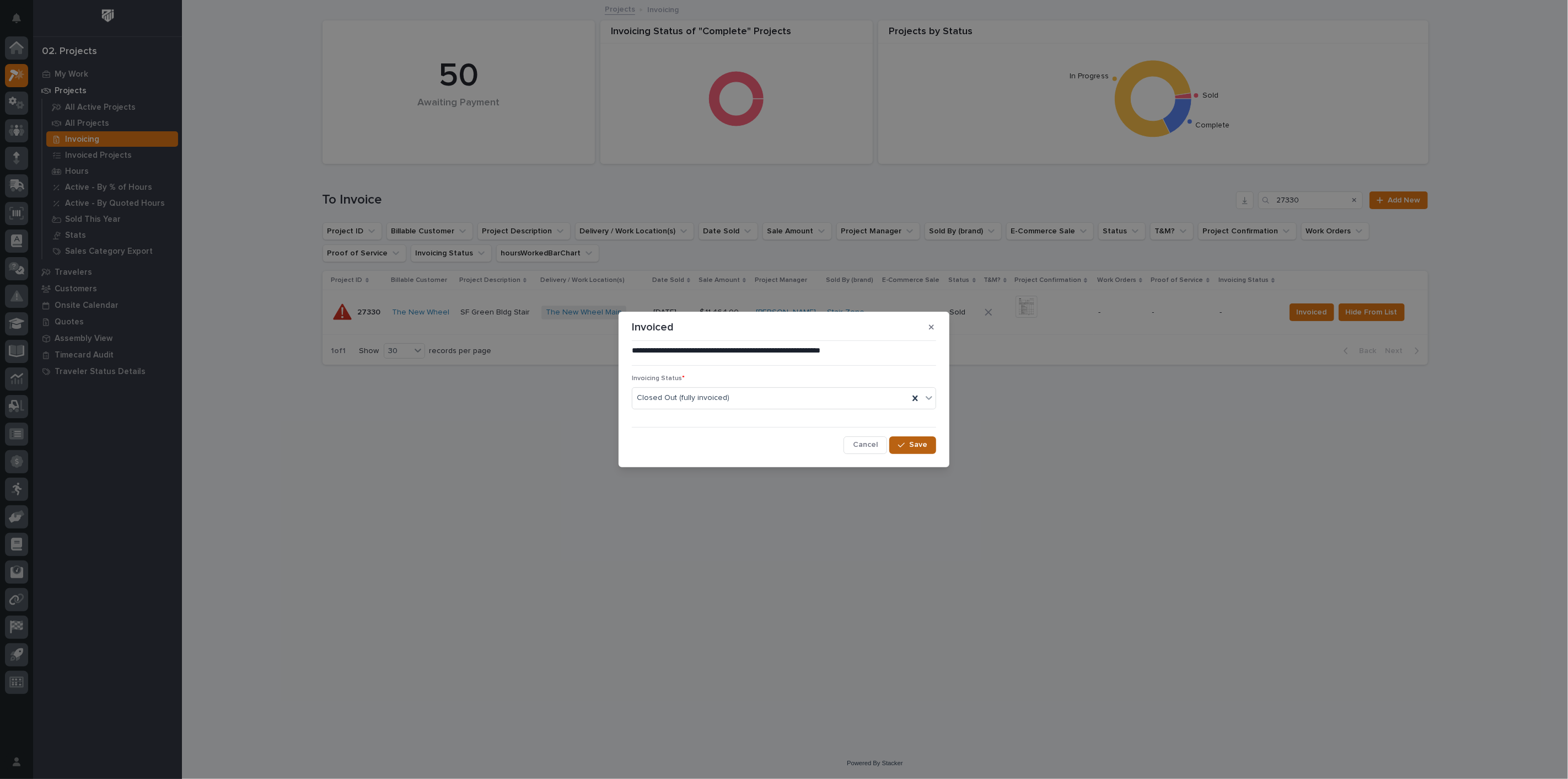
click at [922, 442] on span "Save" at bounding box center [918, 444] width 18 height 10
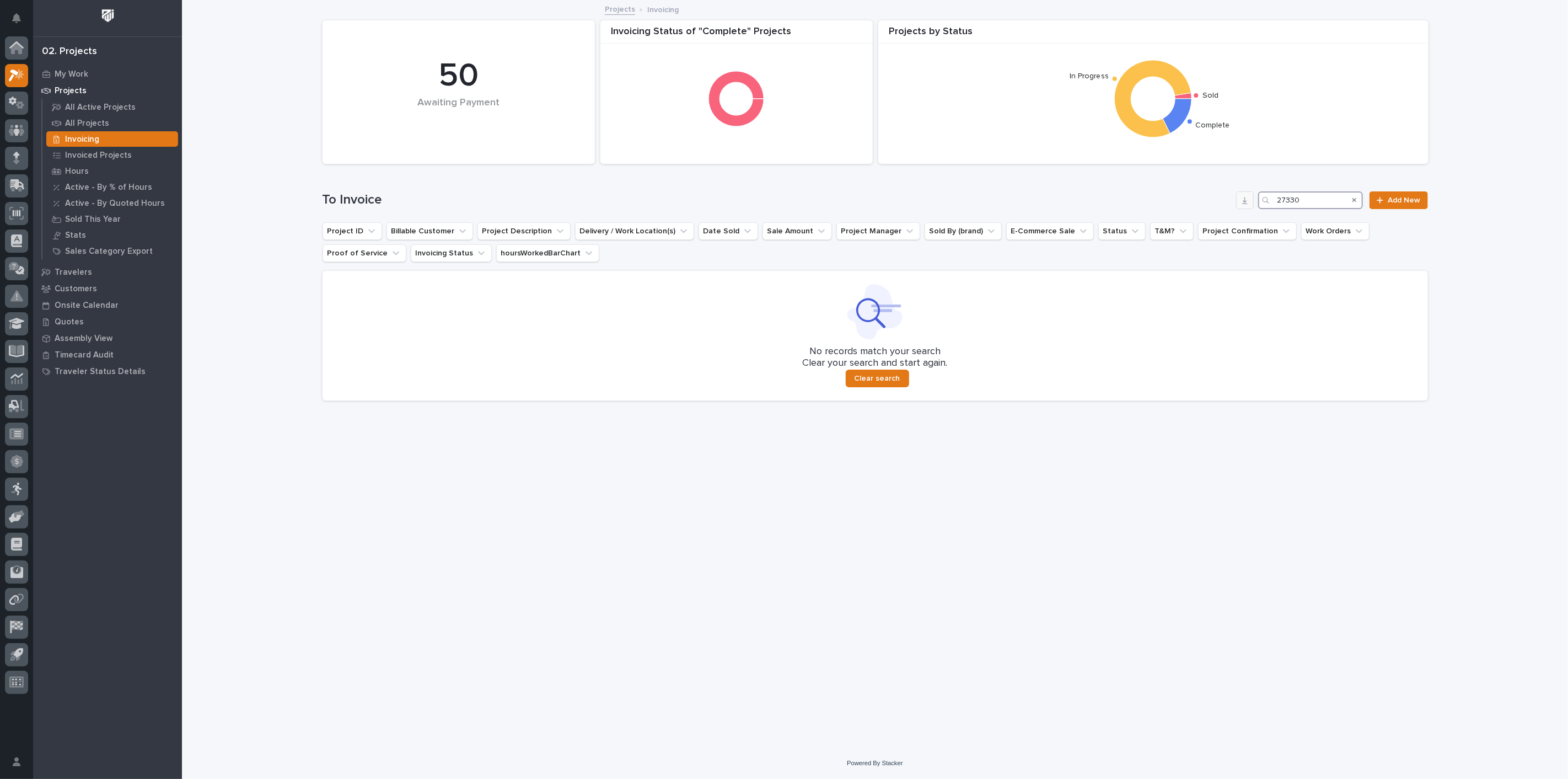
drag, startPoint x: 1307, startPoint y: 200, endPoint x: 1248, endPoint y: 200, distance: 59.0
click at [1248, 200] on div "To Invoice 27330 Add New" at bounding box center [875, 200] width 1105 height 18
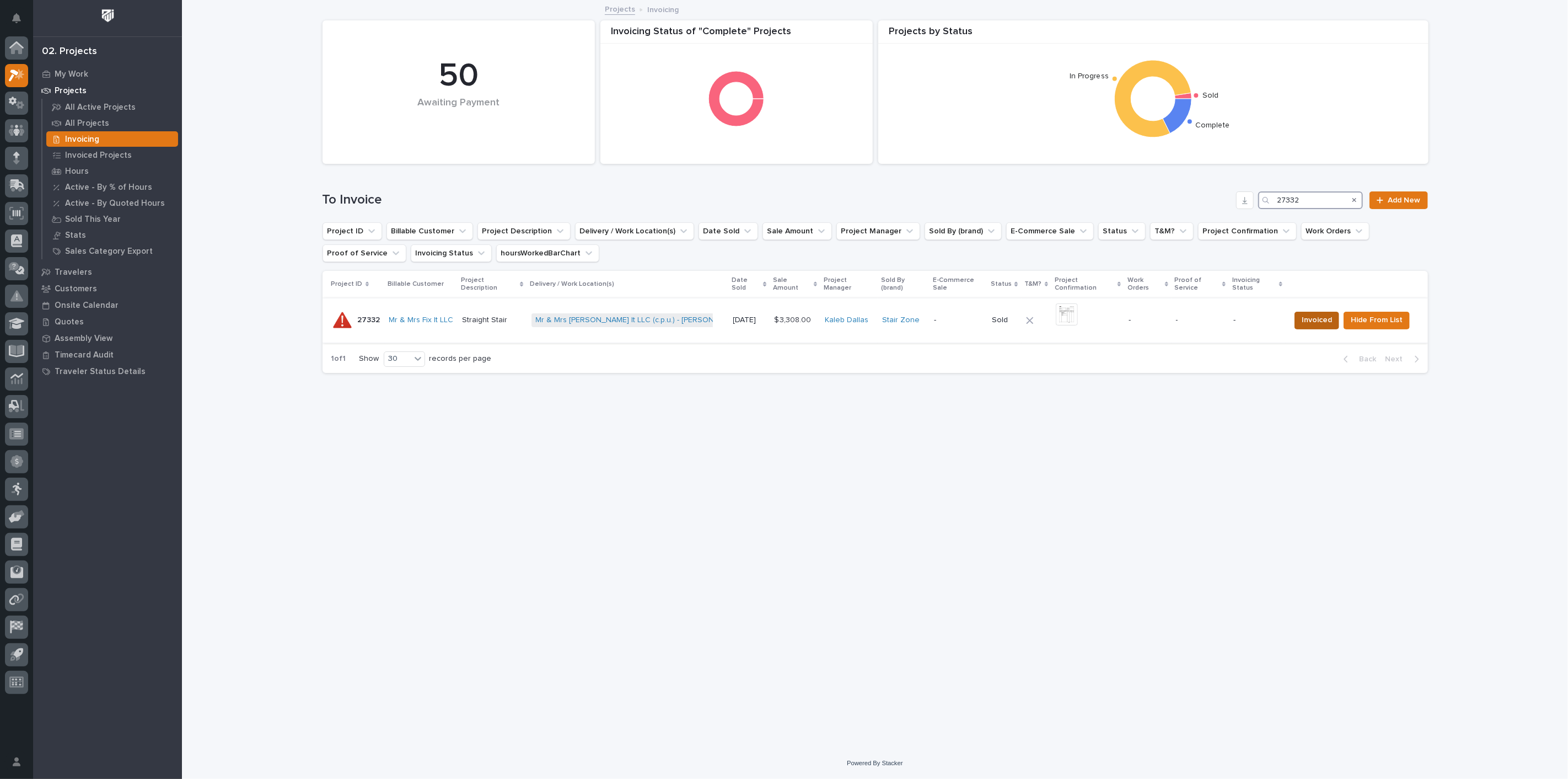
type input "27332"
click at [1312, 314] on span "Invoiced" at bounding box center [1316, 320] width 30 height 14
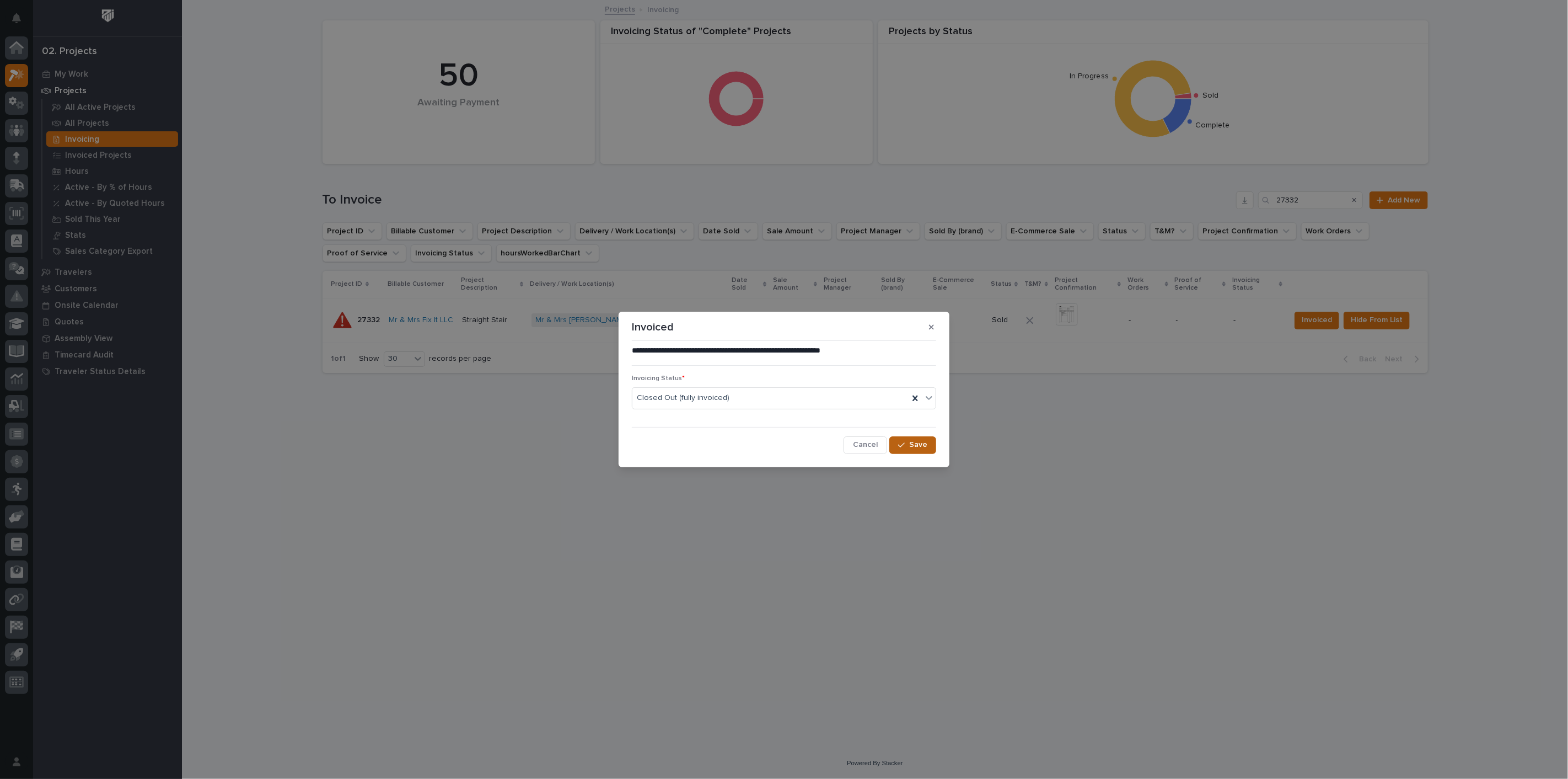
click at [923, 447] on span "Save" at bounding box center [918, 444] width 18 height 10
